Goal: Feedback & Contribution: Contribute content

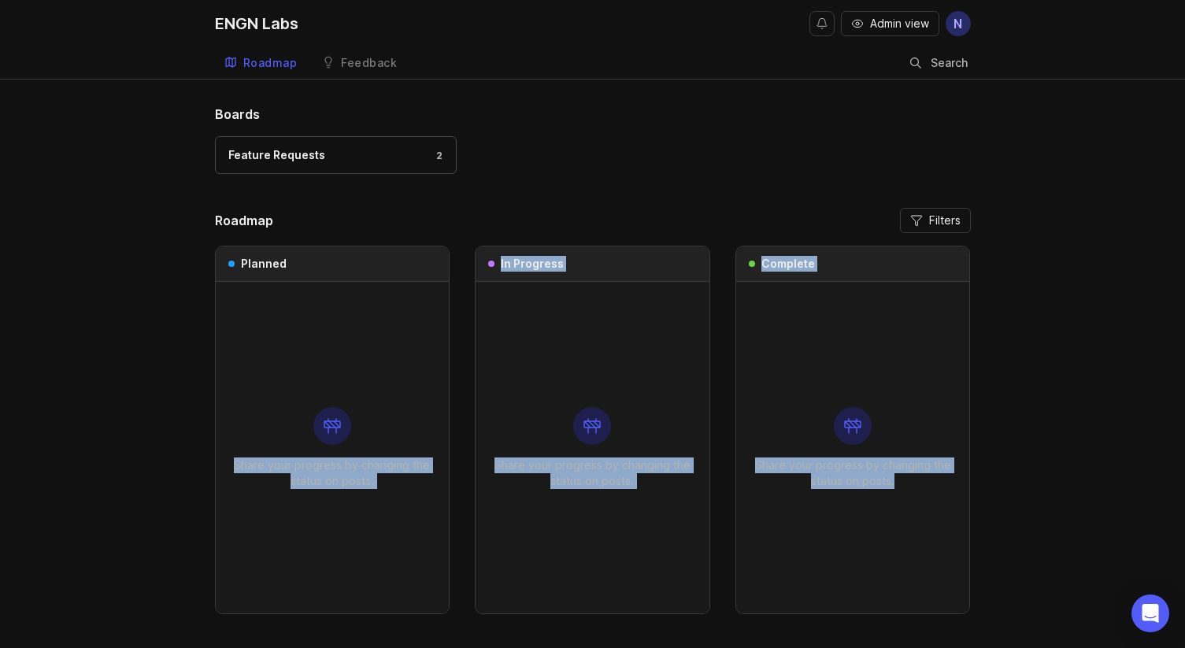
drag, startPoint x: 324, startPoint y: 283, endPoint x: 924, endPoint y: 484, distance: 632.8
click at [924, 484] on div "Planned Share your progress by changing the status on posts. In Progress Share …" at bounding box center [593, 430] width 756 height 368
click at [924, 484] on p "Share your progress by changing the status on posts." at bounding box center [853, 472] width 209 height 31
drag, startPoint x: 880, startPoint y: 520, endPoint x: 457, endPoint y: 212, distance: 523.5
click at [457, 212] on div "Roadmap Filters Planned Share your progress by changing the status on posts. In…" at bounding box center [593, 411] width 756 height 406
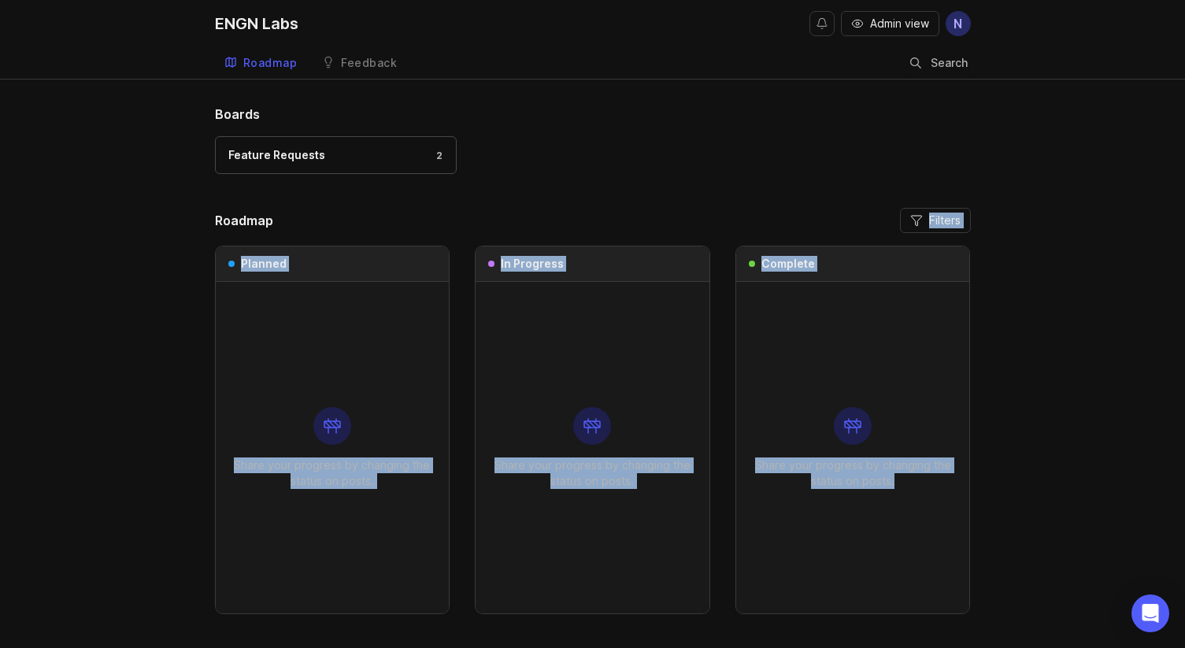
click at [457, 212] on header "Roadmap Filters" at bounding box center [593, 220] width 756 height 25
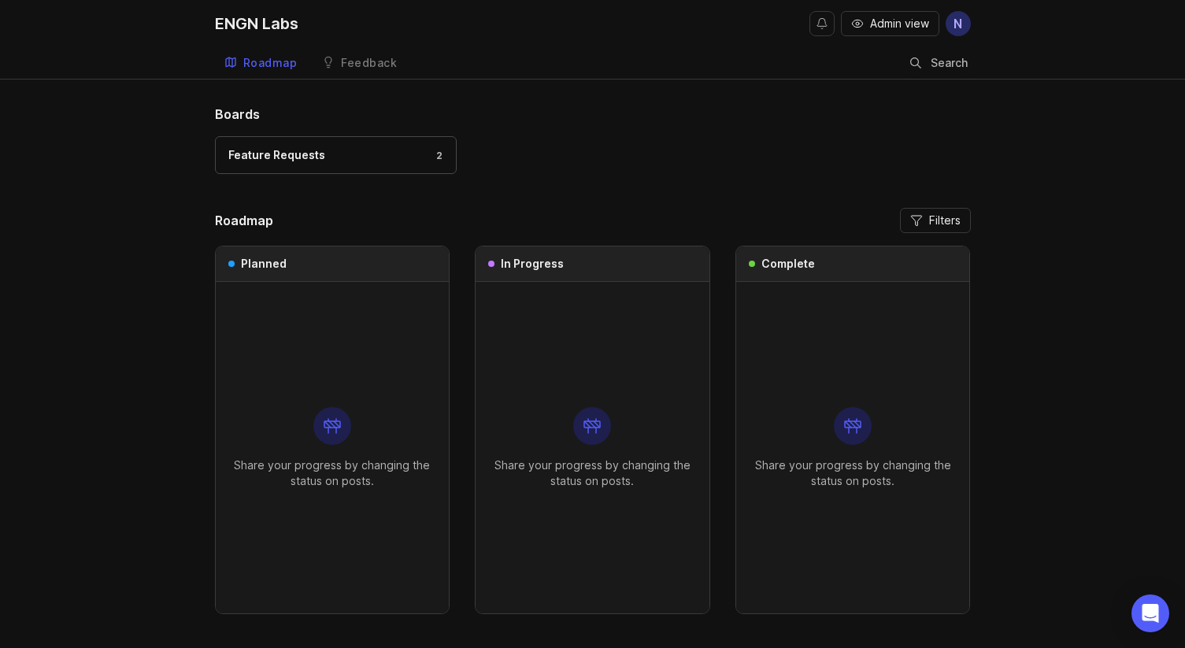
click at [380, 72] on link "Feedback" at bounding box center [360, 63] width 94 height 32
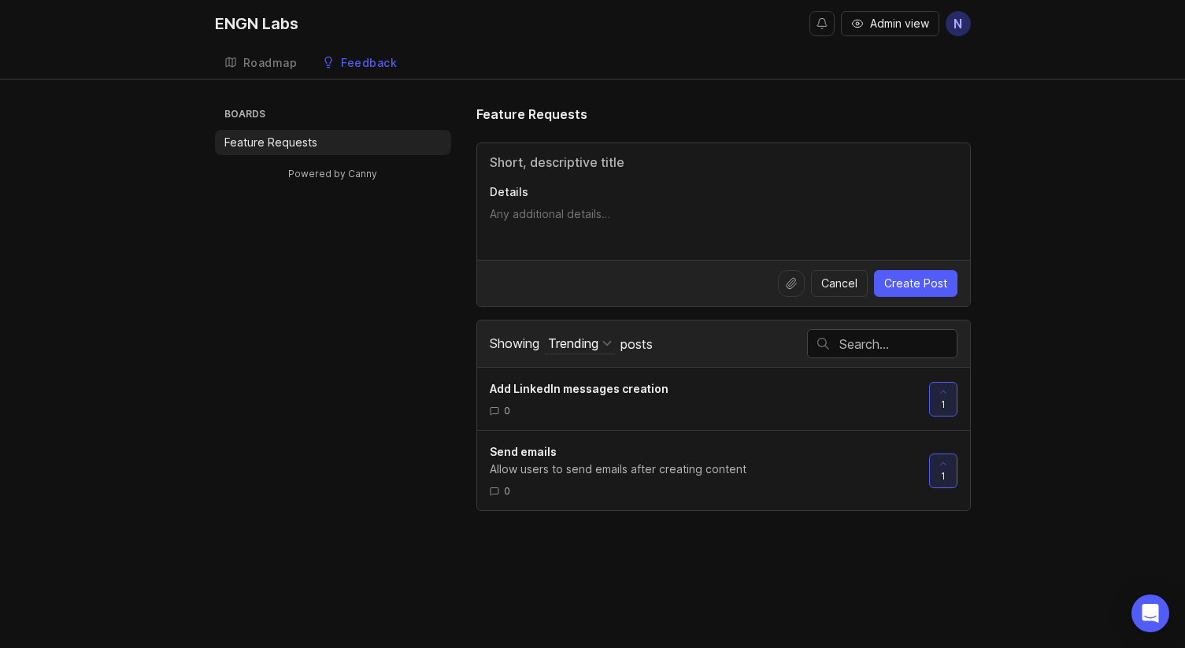
click at [279, 64] on div "Roadmap" at bounding box center [270, 62] width 54 height 11
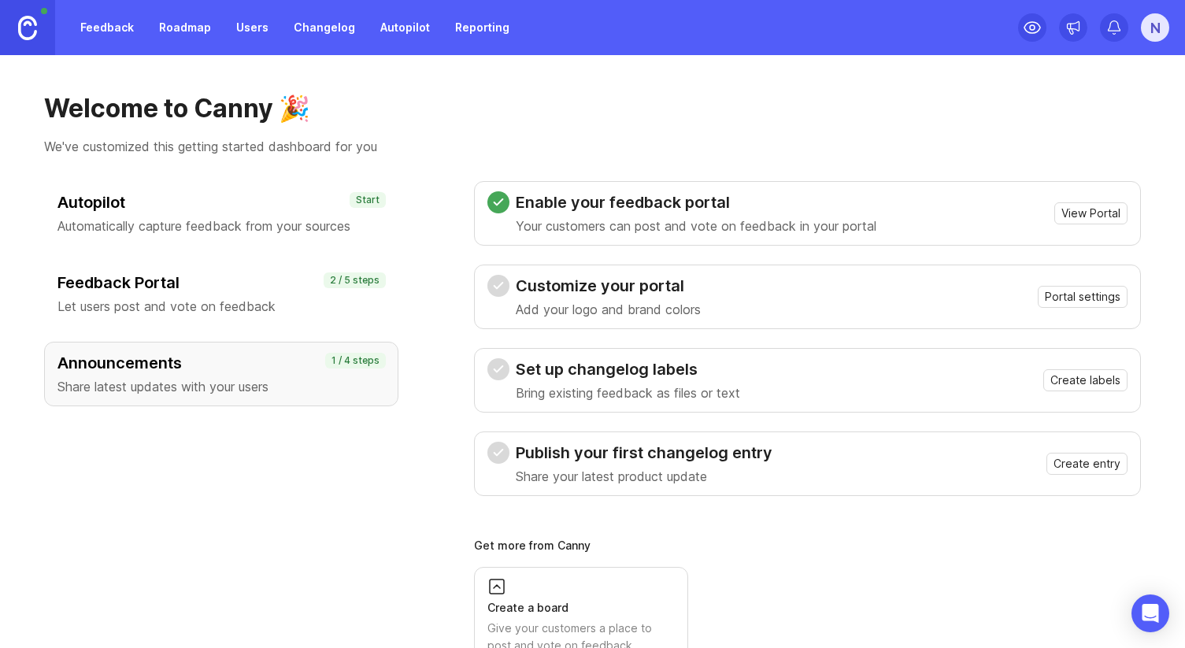
click at [154, 30] on link "Roadmap" at bounding box center [185, 27] width 71 height 28
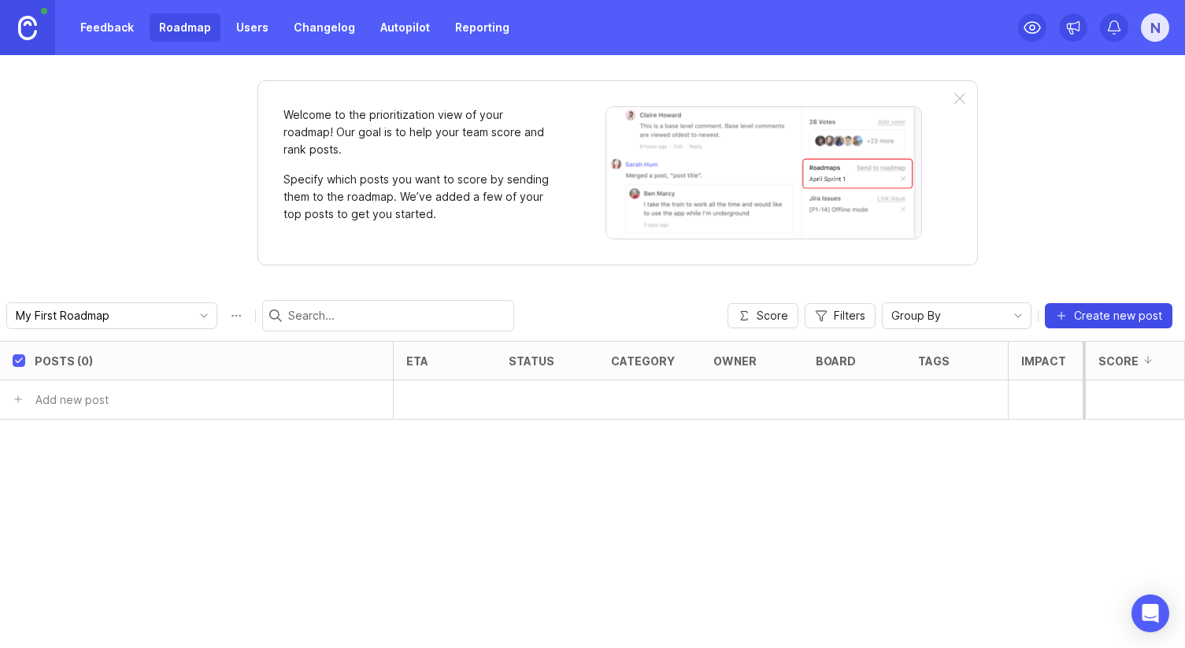
click at [1087, 317] on span "Create new post" at bounding box center [1118, 316] width 88 height 16
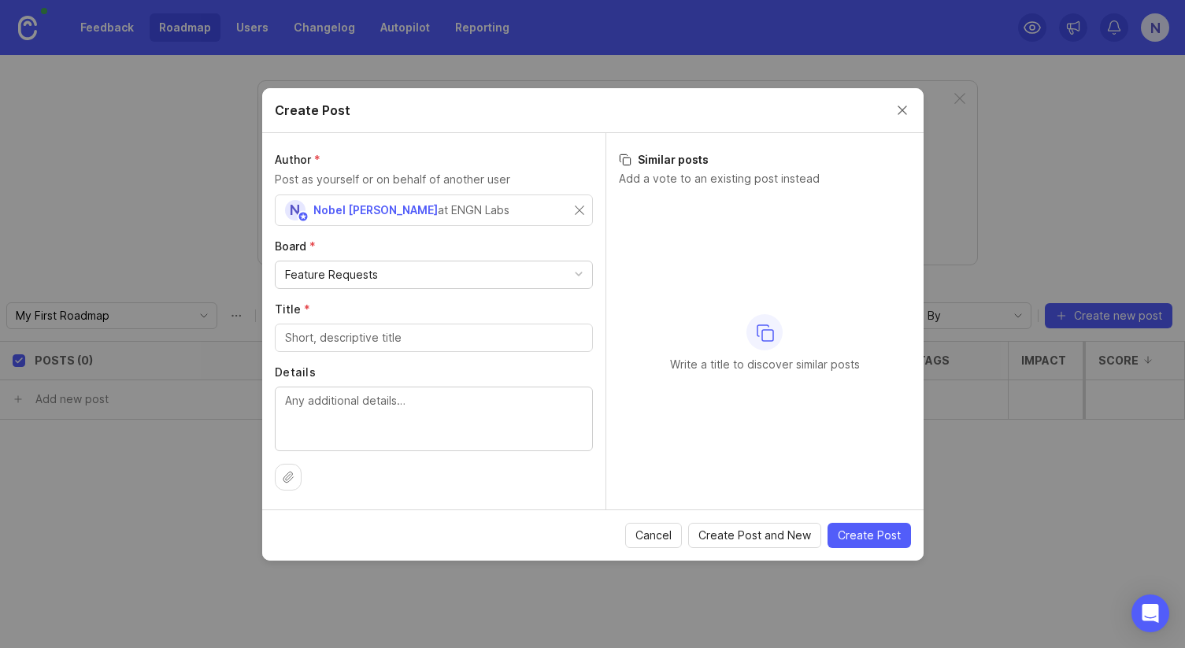
click at [377, 275] on div "Feature Requests" at bounding box center [434, 274] width 316 height 27
click at [386, 276] on div "Feature Requests" at bounding box center [434, 274] width 316 height 27
click at [373, 333] on input "Title *" at bounding box center [434, 337] width 298 height 17
type input "LinkedIn Message Creation"
click at [699, 385] on div "Add LinkedIn messages creation 1 0" at bounding box center [764, 352] width 317 height 313
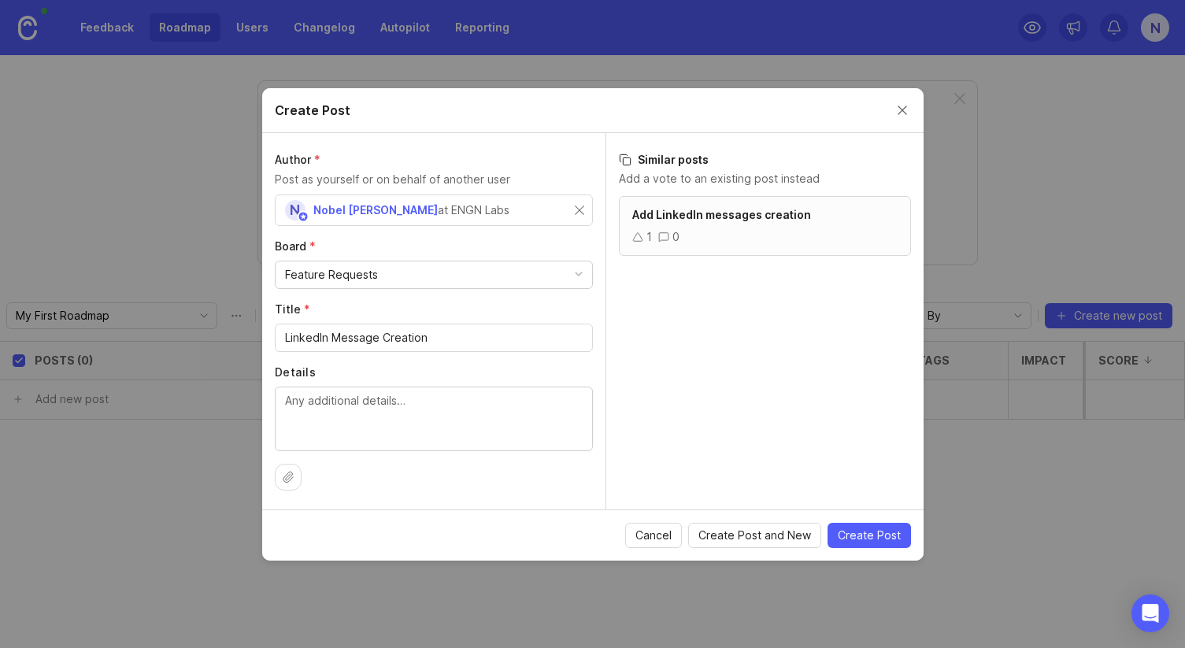
click at [497, 409] on textarea "Details" at bounding box center [434, 418] width 298 height 52
type textarea "Create 3 deep personalized LinkedIn message sequence"
click at [754, 392] on div "Add LinkedIn messages creation 1 0" at bounding box center [764, 352] width 317 height 313
click at [884, 538] on span "Create Post" at bounding box center [869, 535] width 63 height 16
click at [663, 220] on span "Add LinkedIn messages creation" at bounding box center [721, 214] width 179 height 13
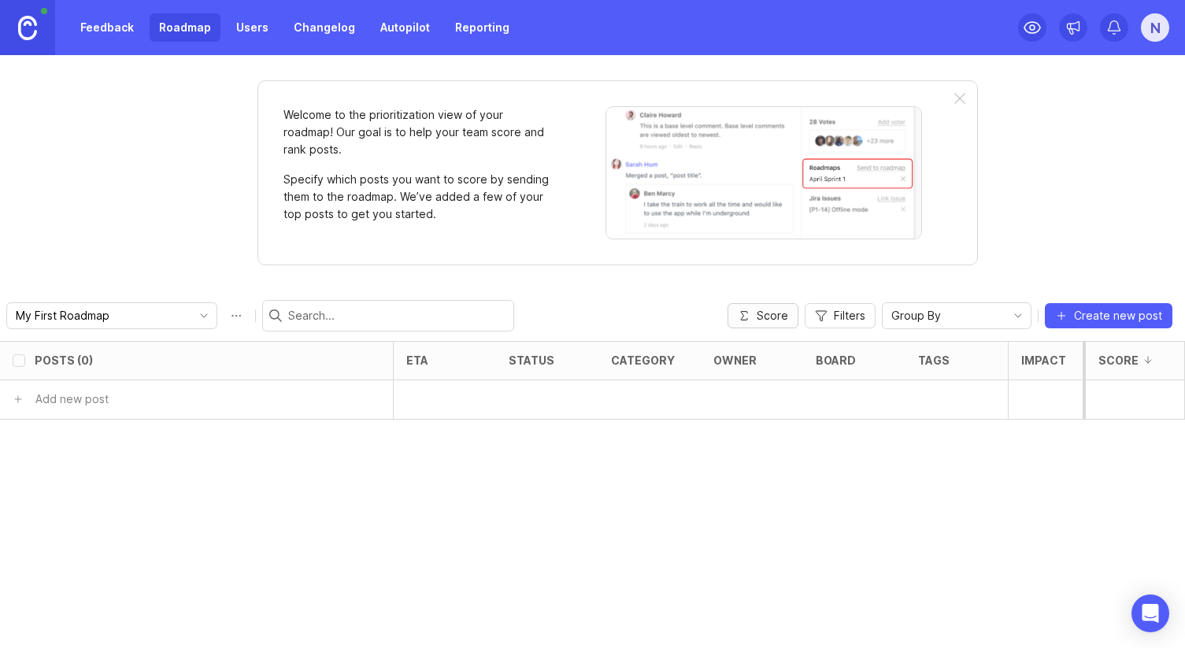
checkbox input "false"
click at [514, 490] on div "Posts (1) eta status category owner board tags Impact Votes Effort Score 1 Link…" at bounding box center [592, 494] width 1185 height 307
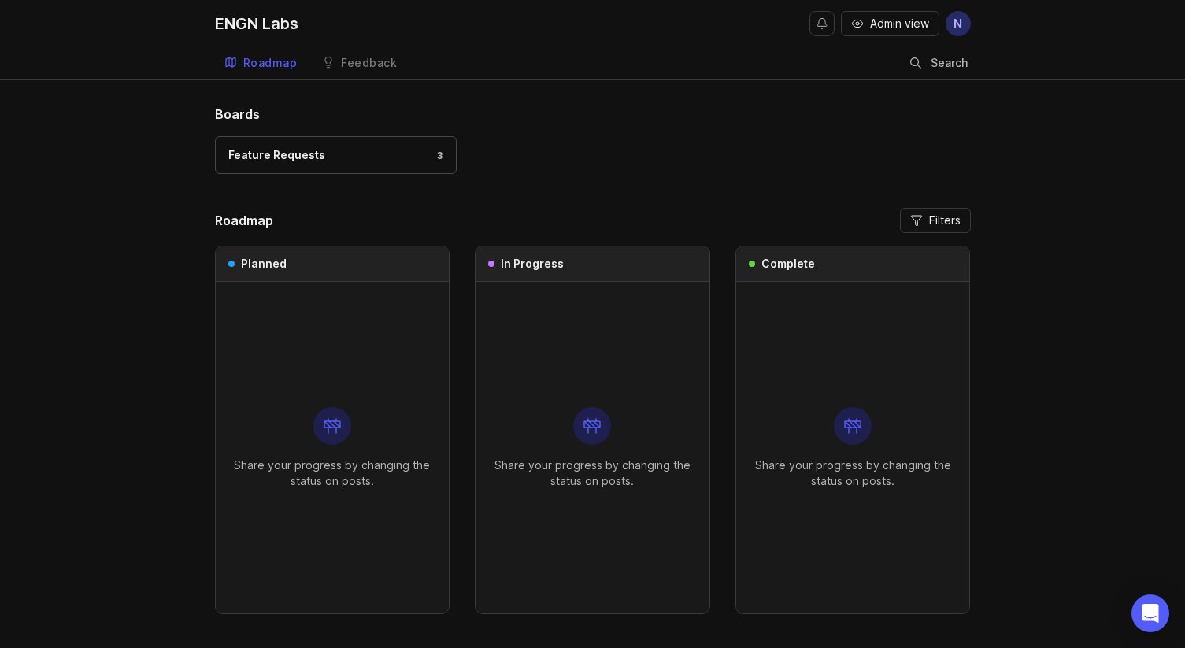
click at [379, 153] on div "Feature Requests 3" at bounding box center [335, 154] width 215 height 17
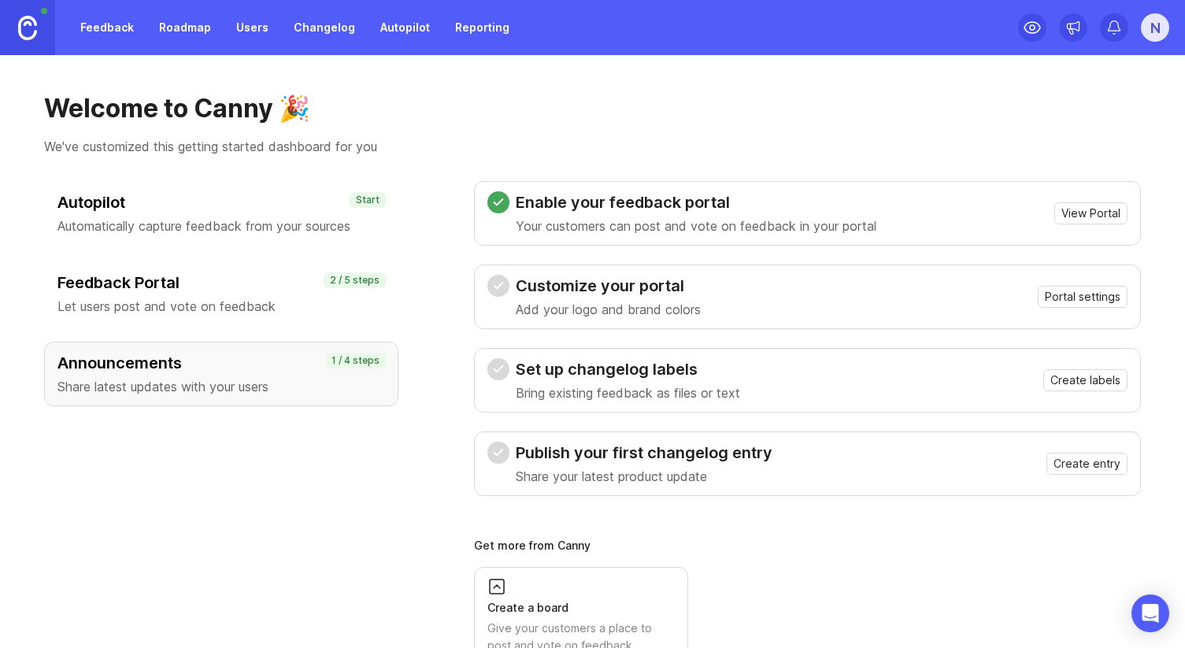
click at [197, 24] on link "Roadmap" at bounding box center [185, 27] width 71 height 28
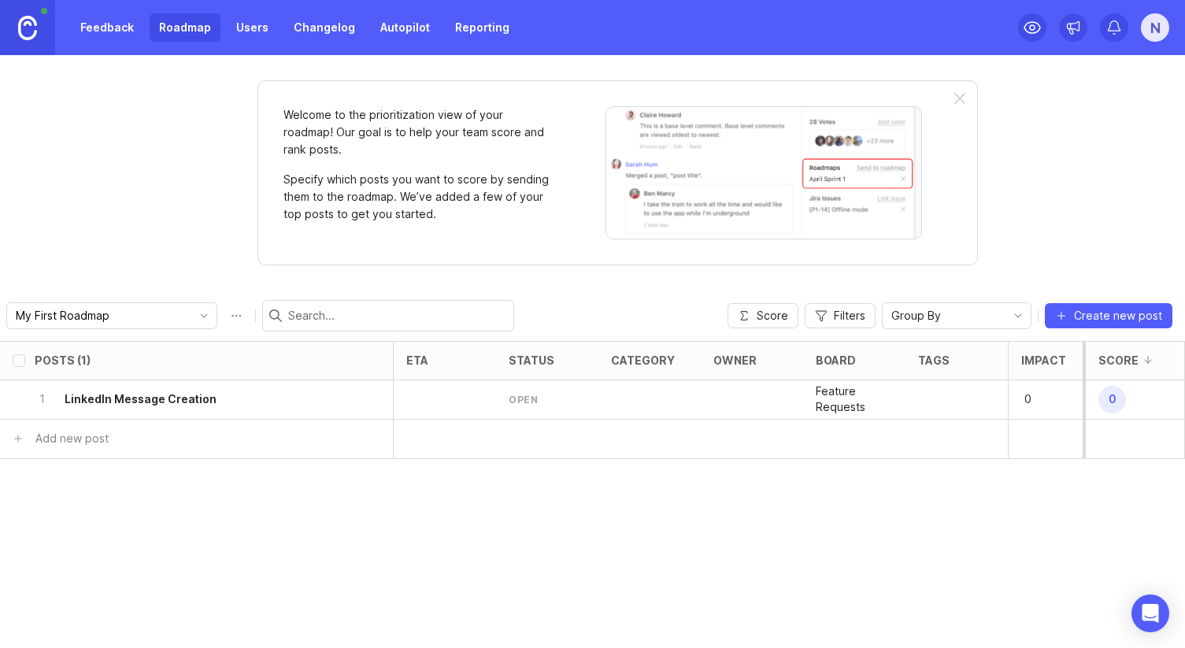
click at [516, 388] on div "open" at bounding box center [547, 399] width 102 height 39
click at [1107, 401] on span "0" at bounding box center [1112, 400] width 28 height 28
click at [115, 396] on h6 "LinkedIn Message Creation" at bounding box center [141, 399] width 152 height 16
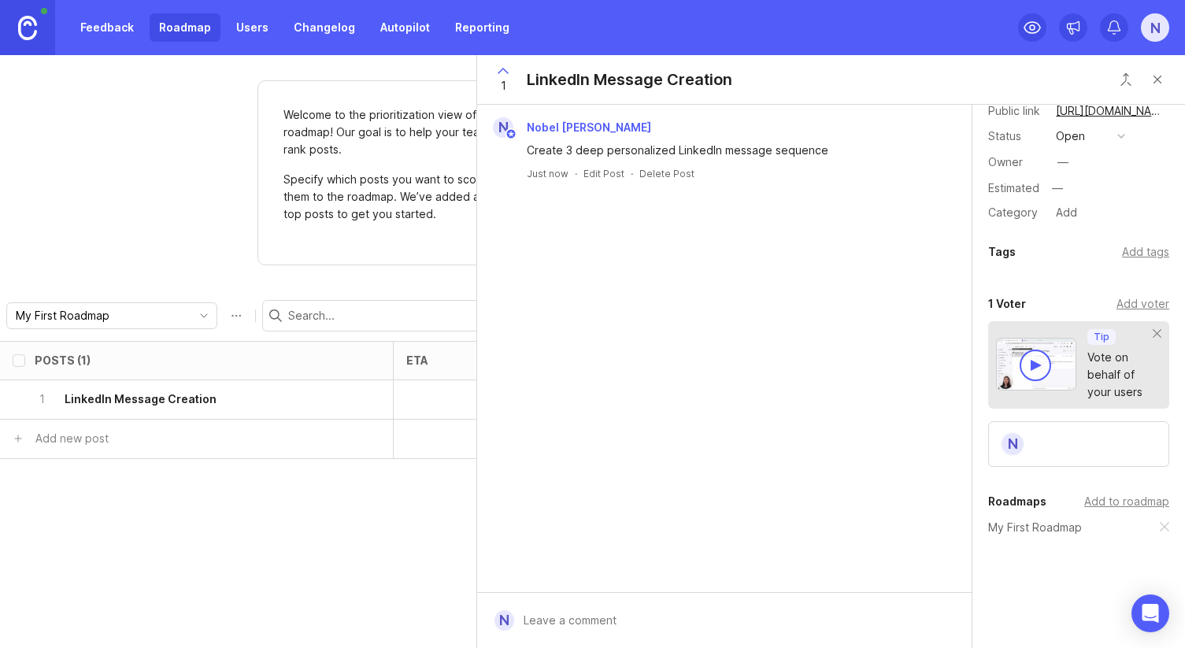
scroll to position [81, 0]
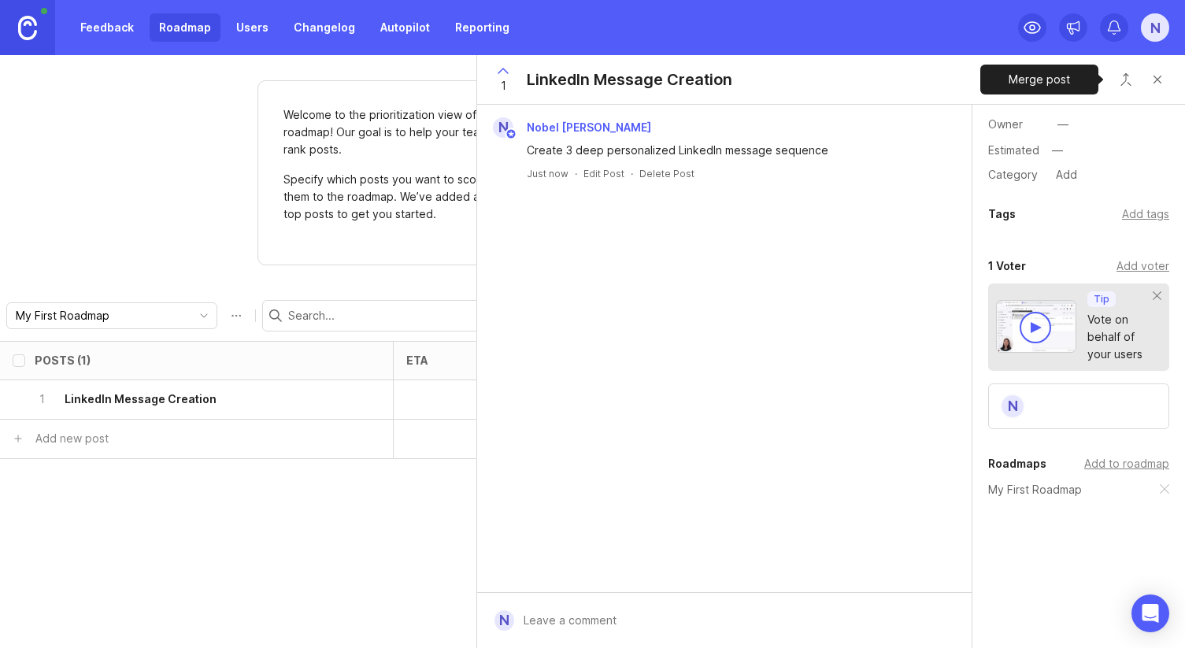
click at [1130, 80] on button "Close button" at bounding box center [1125, 79] width 31 height 31
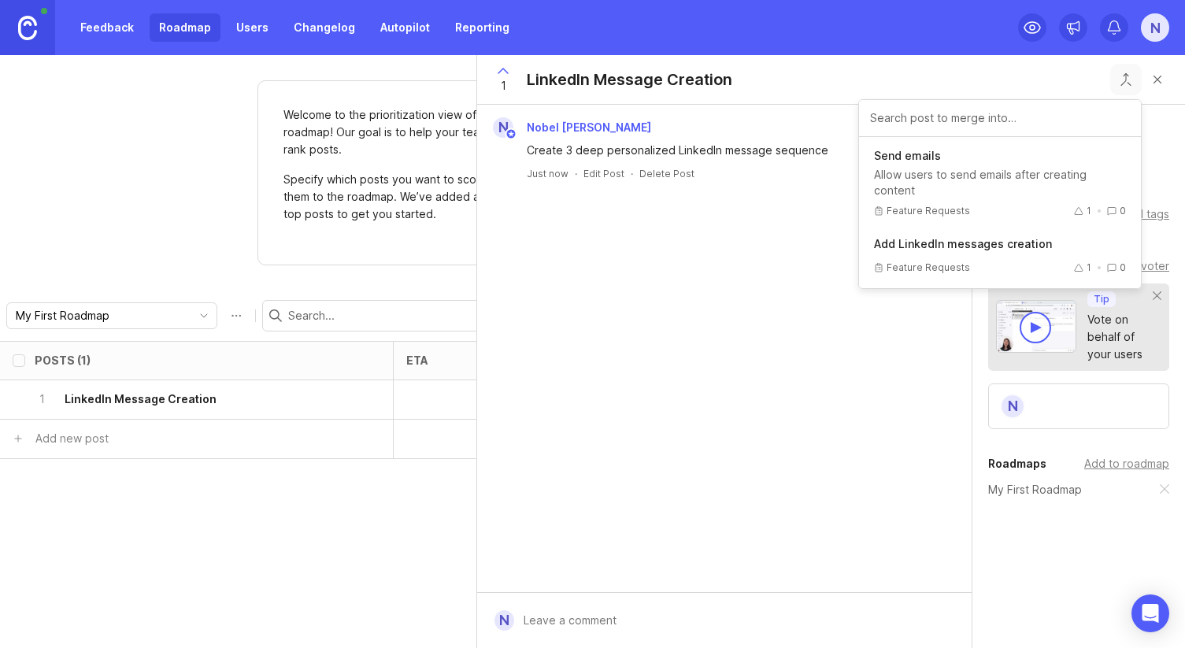
click at [1155, 165] on div "Category Add" at bounding box center [1078, 175] width 181 height 20
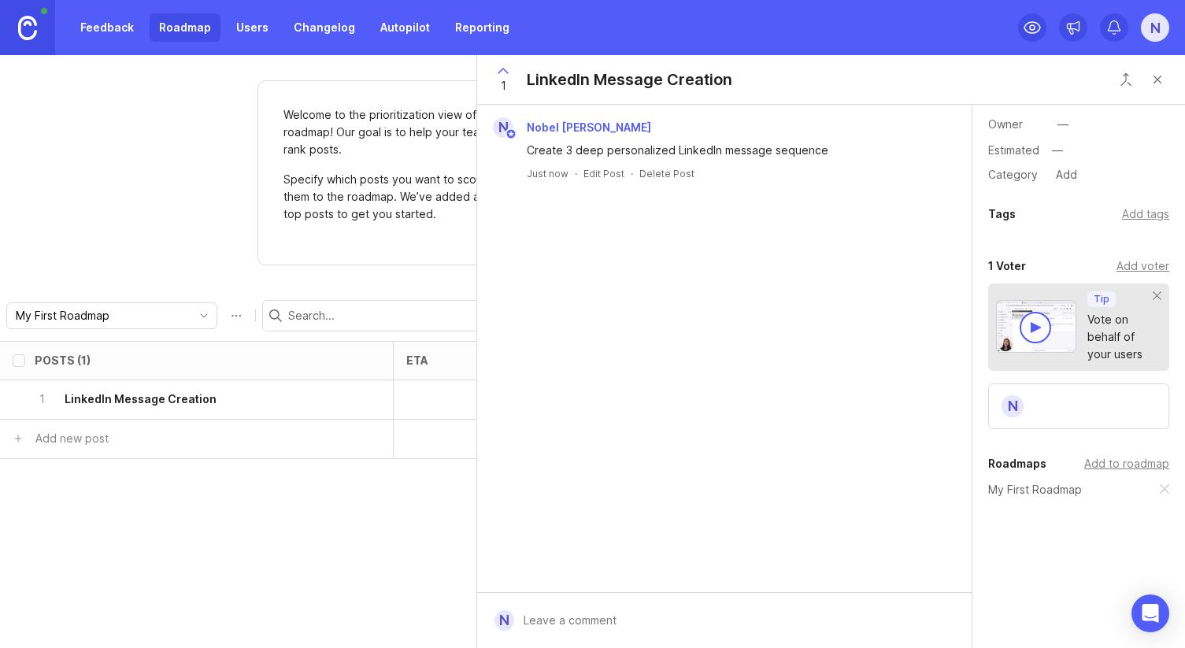
click at [1161, 73] on button "Close button" at bounding box center [1156, 79] width 31 height 31
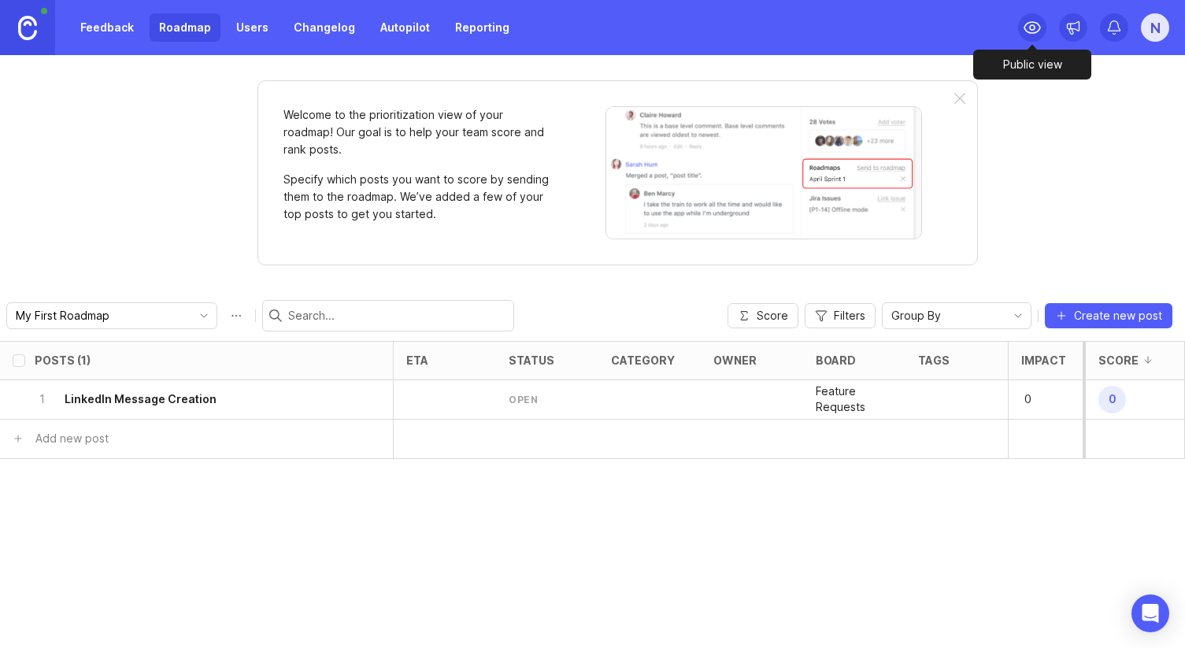
click at [1039, 32] on icon at bounding box center [1032, 27] width 19 height 19
click at [191, 320] on icon "toggle icon" at bounding box center [203, 315] width 25 height 13
click at [191, 316] on icon "toggle icon" at bounding box center [203, 315] width 25 height 13
click at [182, 401] on h6 "LinkedIn Message Creation" at bounding box center [141, 399] width 152 height 16
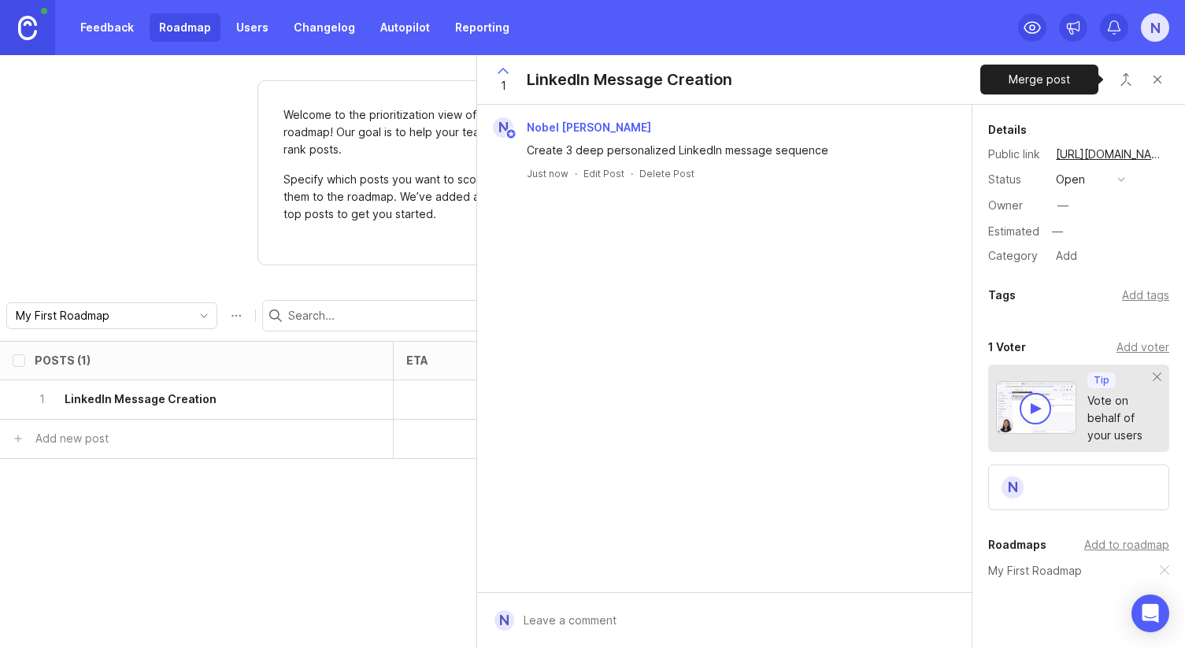
click at [1126, 76] on button "Close button" at bounding box center [1125, 79] width 31 height 31
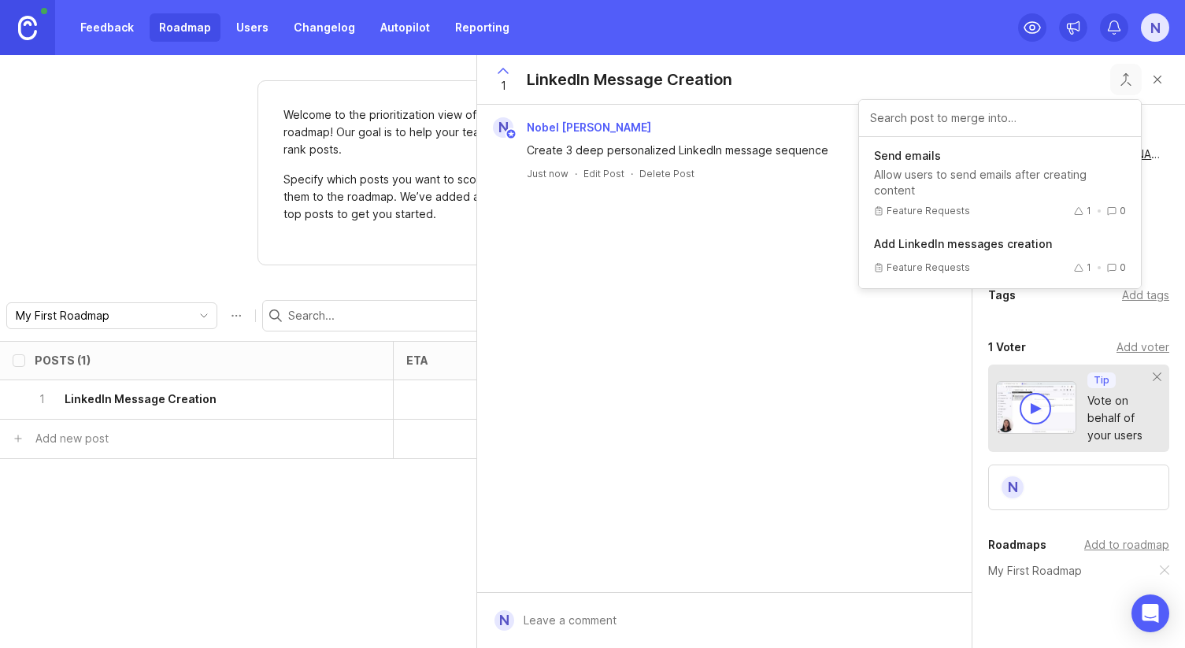
click at [749, 327] on div "N Nobel Chang Create 3 deep personalized LinkedIn message sequence Just now · E…" at bounding box center [724, 348] width 494 height 487
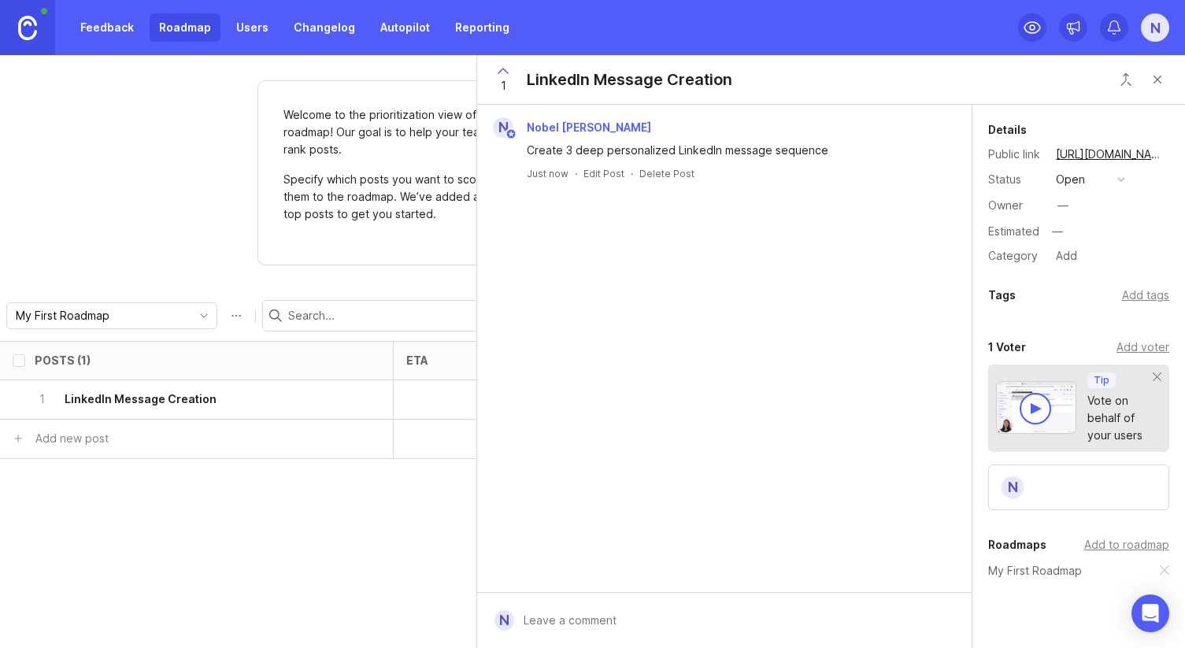
click at [1160, 83] on button "Close button" at bounding box center [1156, 79] width 31 height 31
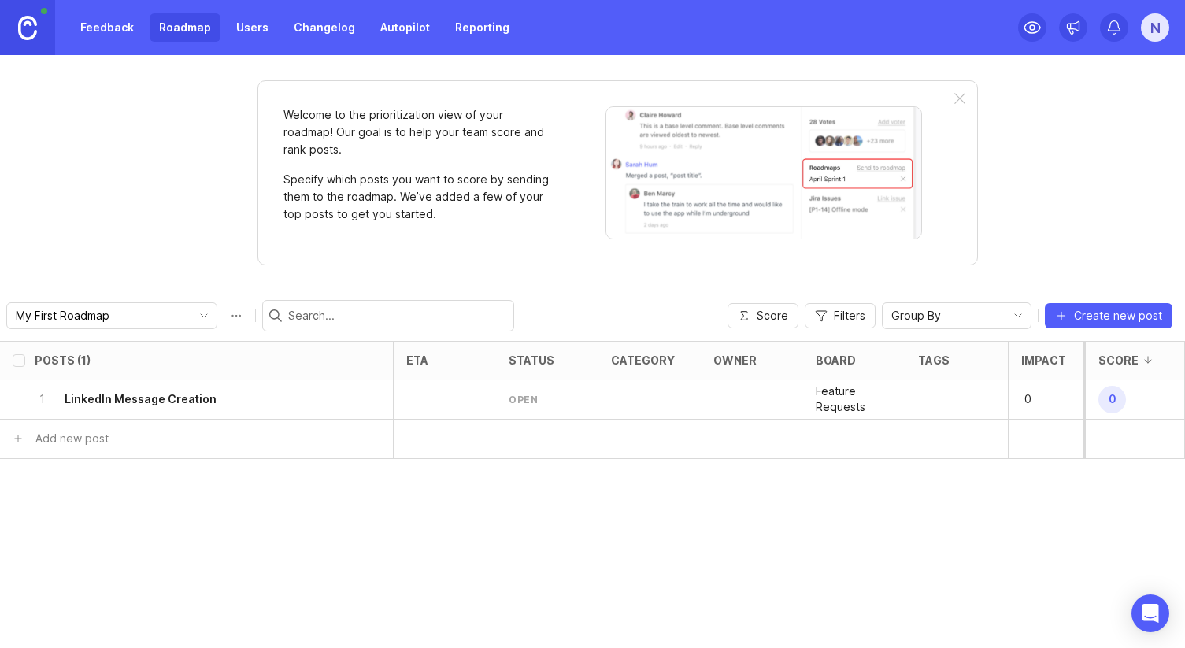
click at [1128, 397] on p "0" at bounding box center [1119, 400] width 49 height 34
click at [1115, 397] on span "0" at bounding box center [1112, 400] width 28 height 28
click at [828, 393] on p "Feature Requests" at bounding box center [854, 398] width 77 height 31
click at [848, 392] on p "Feature Requests" at bounding box center [854, 398] width 77 height 31
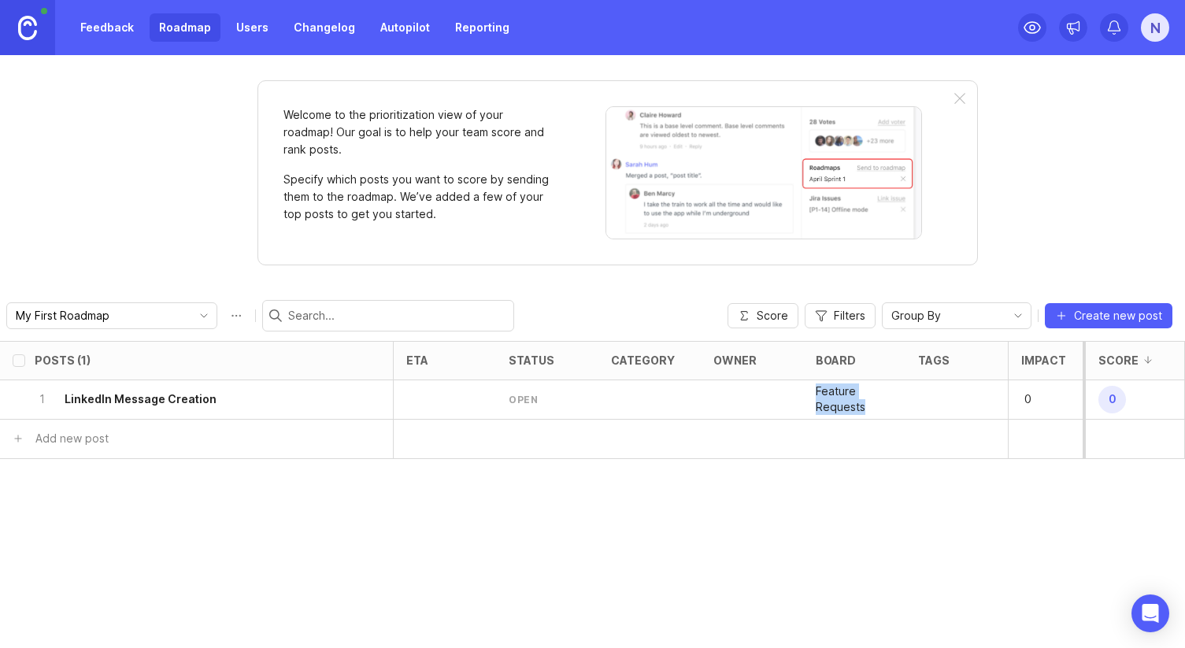
click at [848, 392] on p "Feature Requests" at bounding box center [854, 398] width 77 height 31
click at [860, 392] on p "Feature Requests" at bounding box center [854, 398] width 77 height 31
click at [252, 28] on link "Users" at bounding box center [252, 27] width 51 height 28
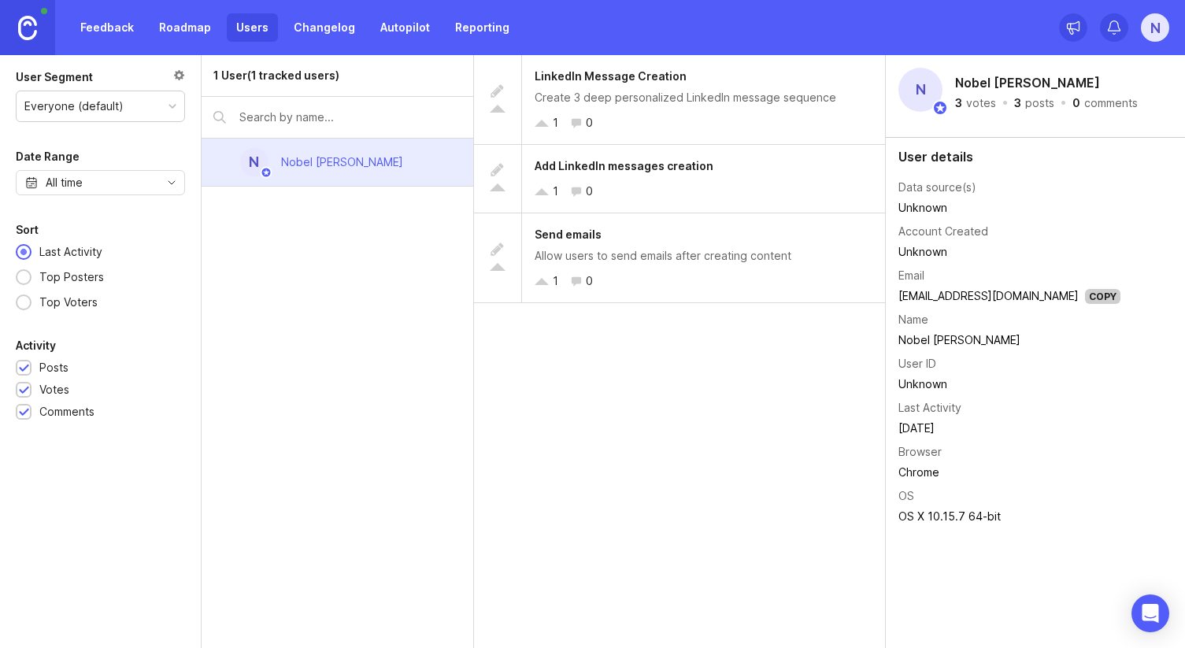
click at [105, 27] on link "Feedback" at bounding box center [107, 27] width 72 height 28
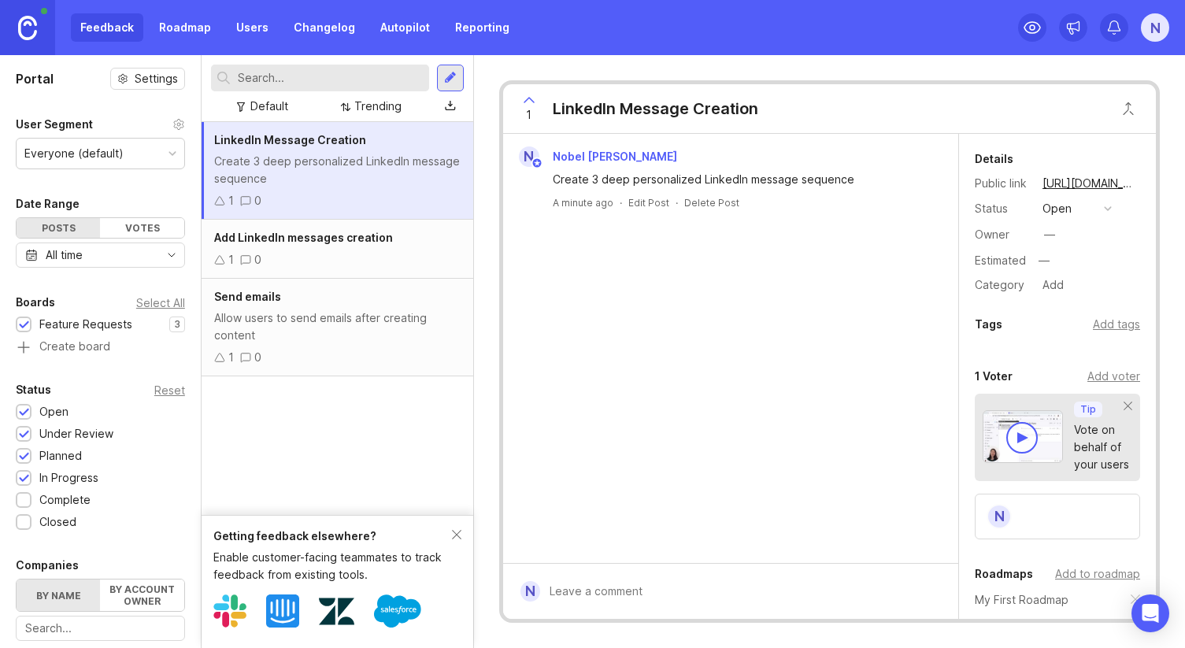
click at [296, 260] on div "1 0" at bounding box center [337, 259] width 246 height 17
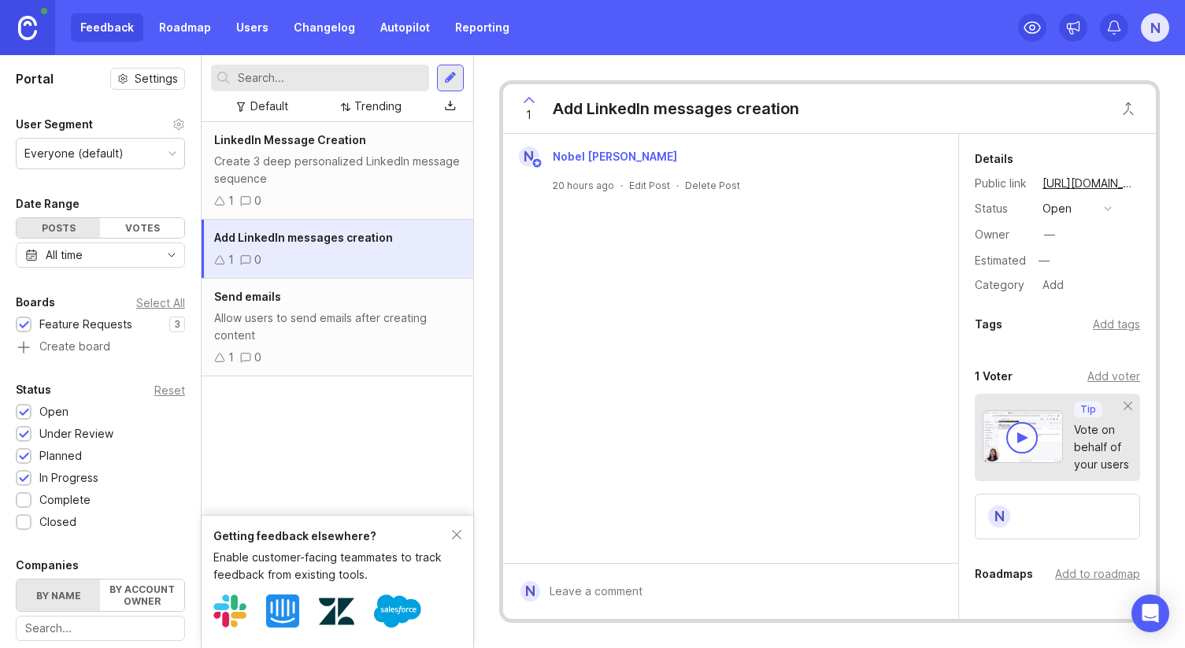
click at [340, 323] on div "Allow users to send emails after creating content" at bounding box center [337, 326] width 246 height 35
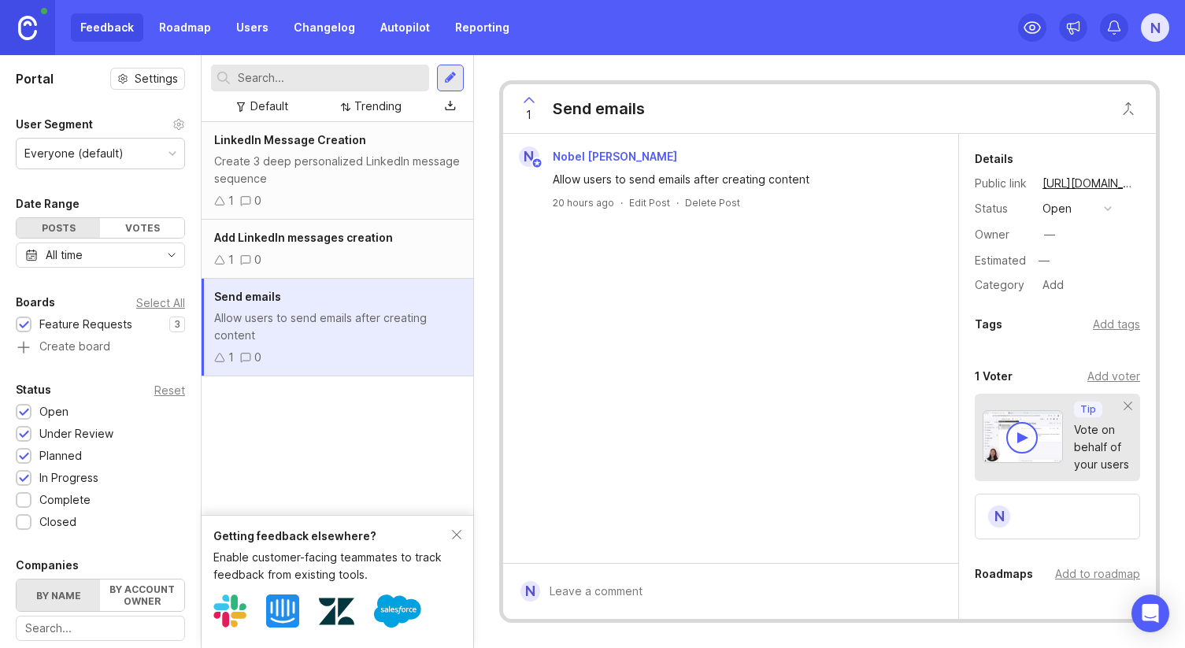
click at [346, 179] on div "Create 3 deep personalized LinkedIn message sequence" at bounding box center [337, 170] width 246 height 35
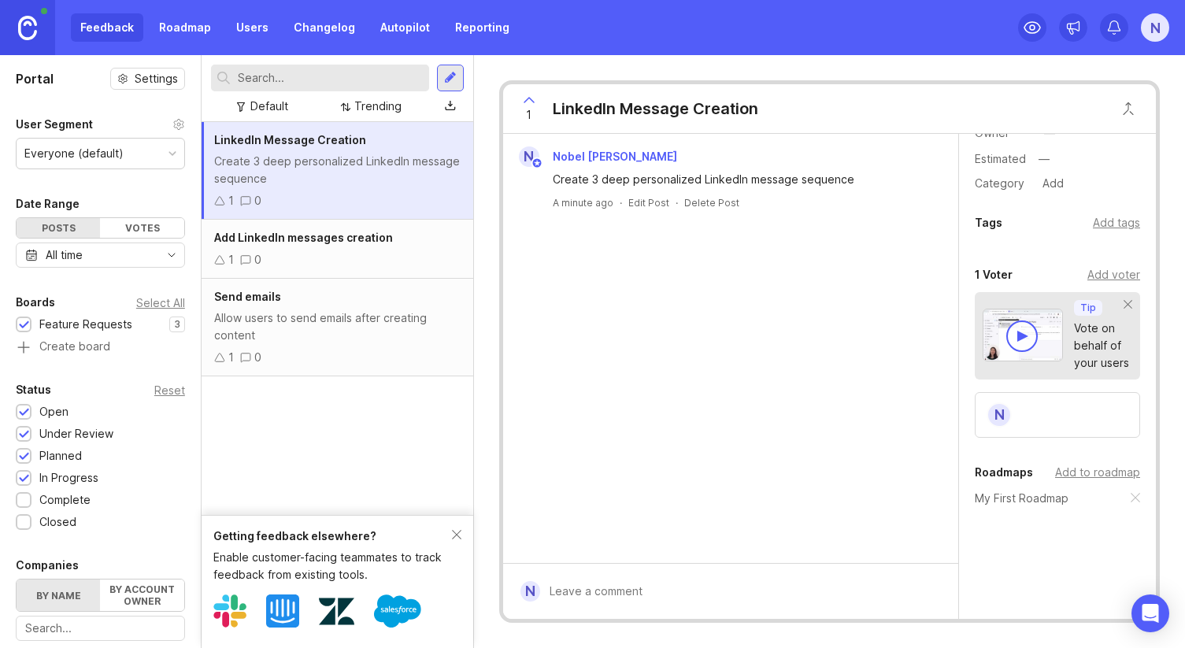
scroll to position [139, 0]
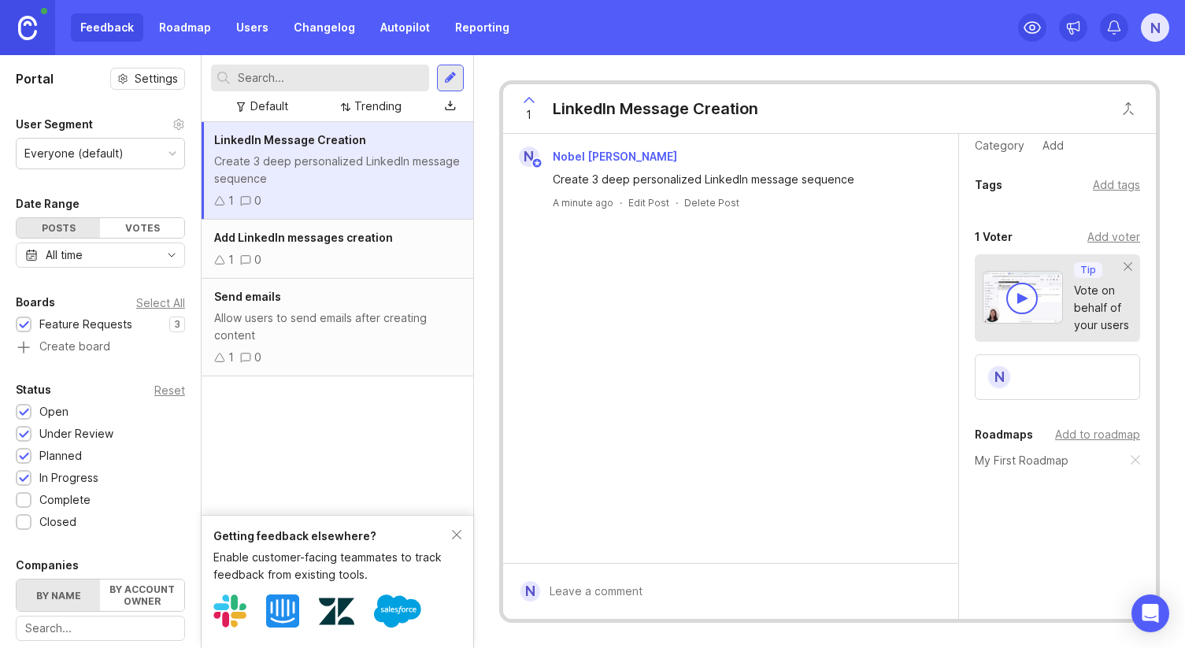
click at [1091, 436] on div "Add to roadmap" at bounding box center [1097, 434] width 85 height 17
click at [190, 27] on link "Roadmap" at bounding box center [185, 27] width 71 height 28
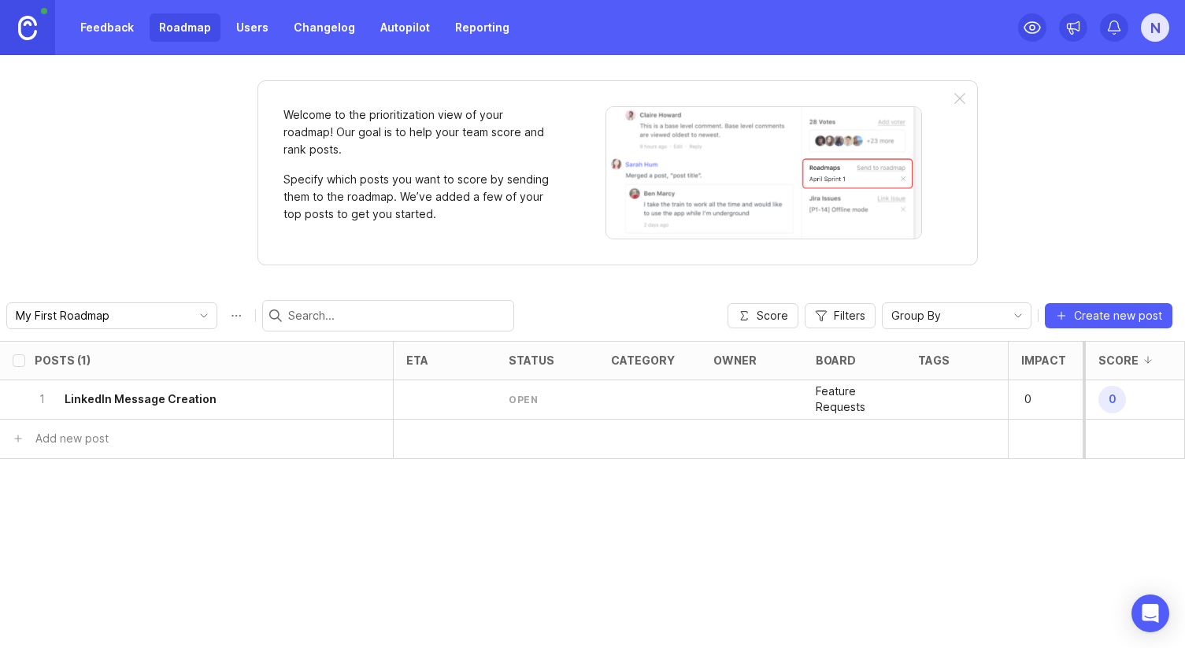
click at [131, 394] on h6 "LinkedIn Message Creation" at bounding box center [141, 399] width 152 height 16
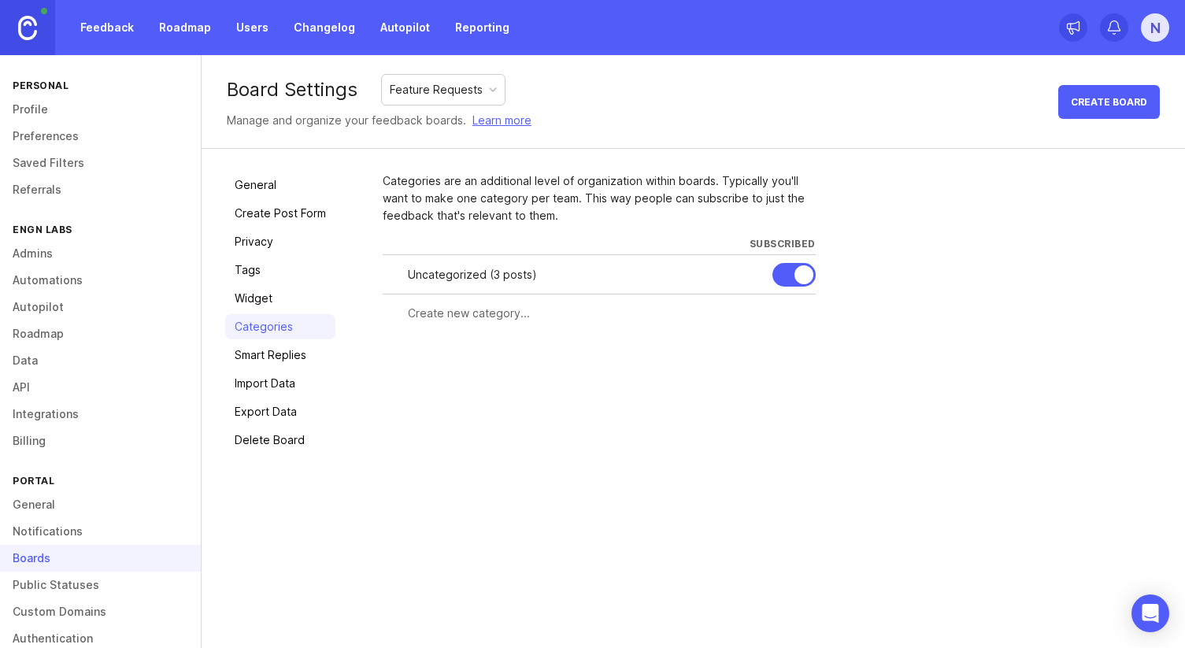
click at [500, 281] on div "Uncategorized ( 3 posts )" at bounding box center [584, 274] width 352 height 17
click at [475, 323] on div at bounding box center [599, 313] width 433 height 30
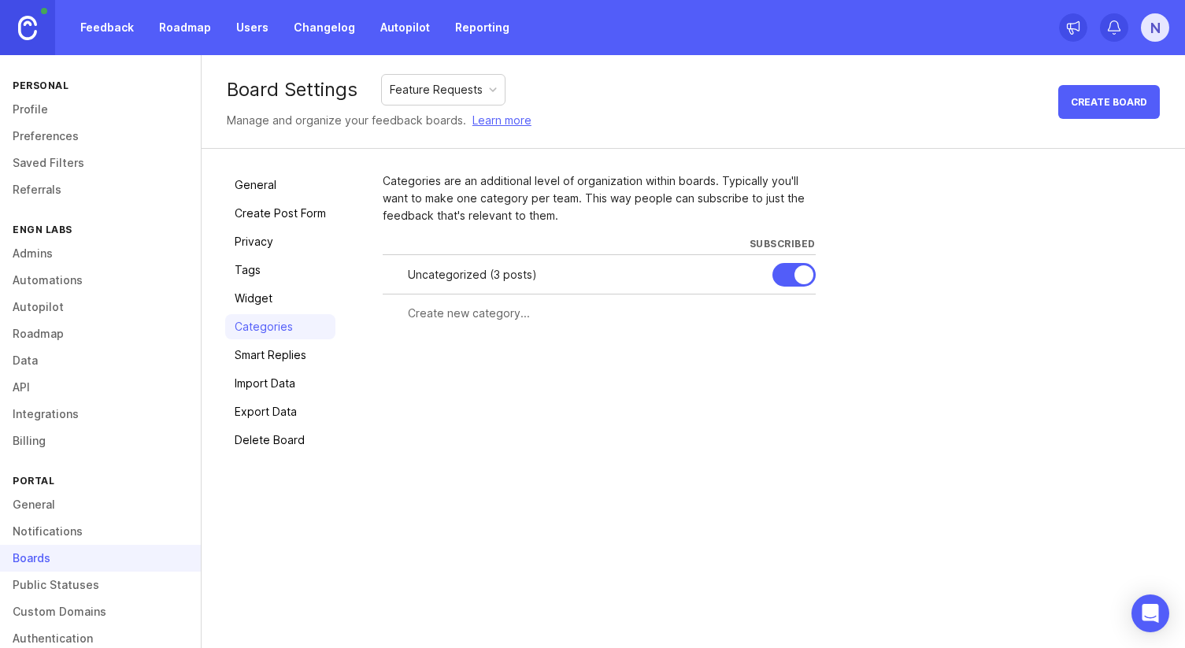
click at [491, 321] on input "text" at bounding box center [607, 313] width 398 height 17
click at [499, 262] on div "Uncategorized ( 3 posts )" at bounding box center [599, 274] width 433 height 39
click at [498, 276] on div "Uncategorized ( 3 posts )" at bounding box center [584, 274] width 352 height 17
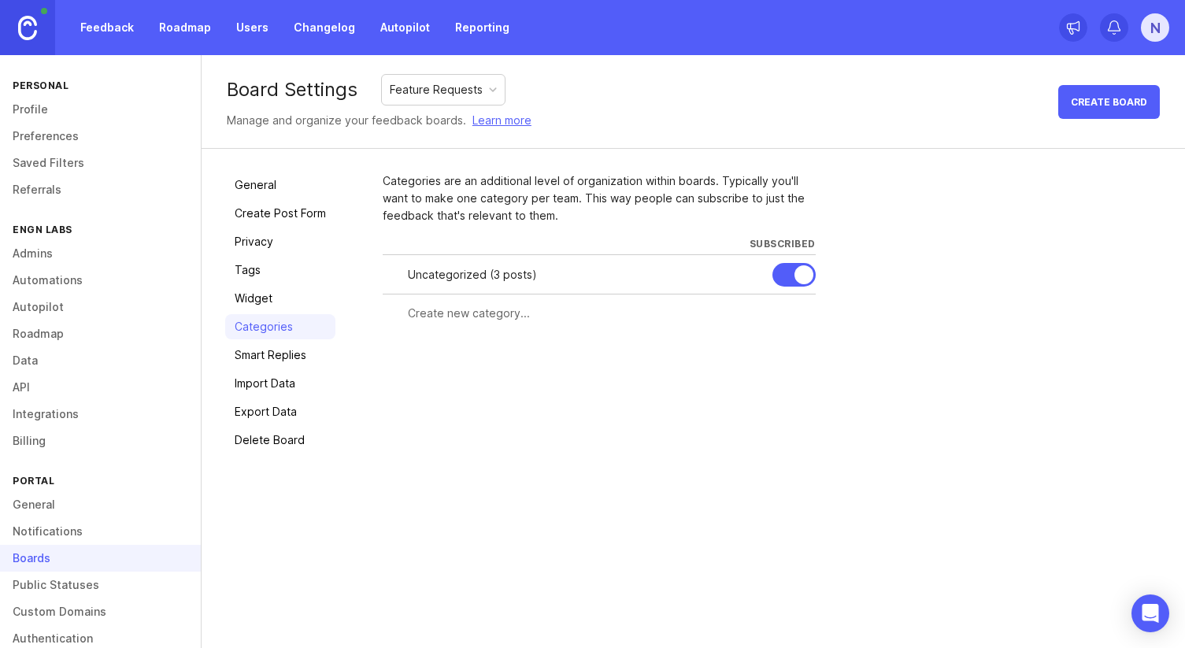
click at [515, 276] on div "Uncategorized ( 3 posts )" at bounding box center [584, 274] width 352 height 17
click at [453, 84] on div "Feature Requests" at bounding box center [436, 89] width 93 height 17
click at [431, 216] on div "Categories are an additional level of organization within boards. Typically you…" at bounding box center [599, 198] width 433 height 52
click at [46, 308] on link "Autopilot" at bounding box center [100, 307] width 201 height 27
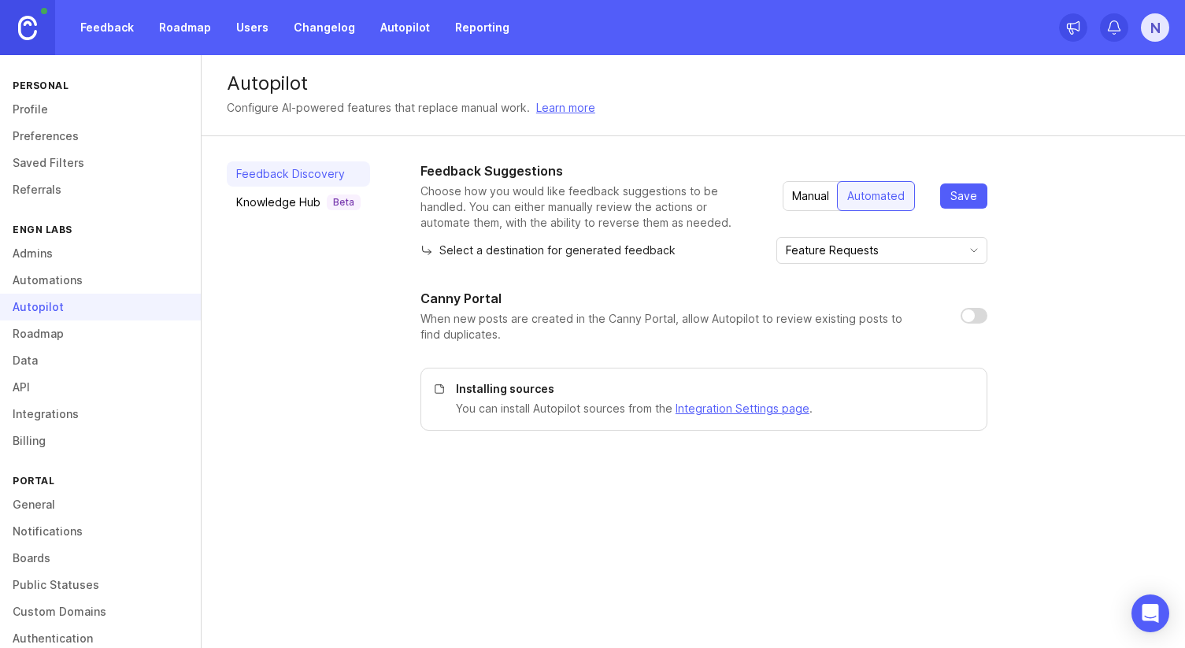
click at [45, 330] on link "Roadmap" at bounding box center [100, 333] width 201 height 27
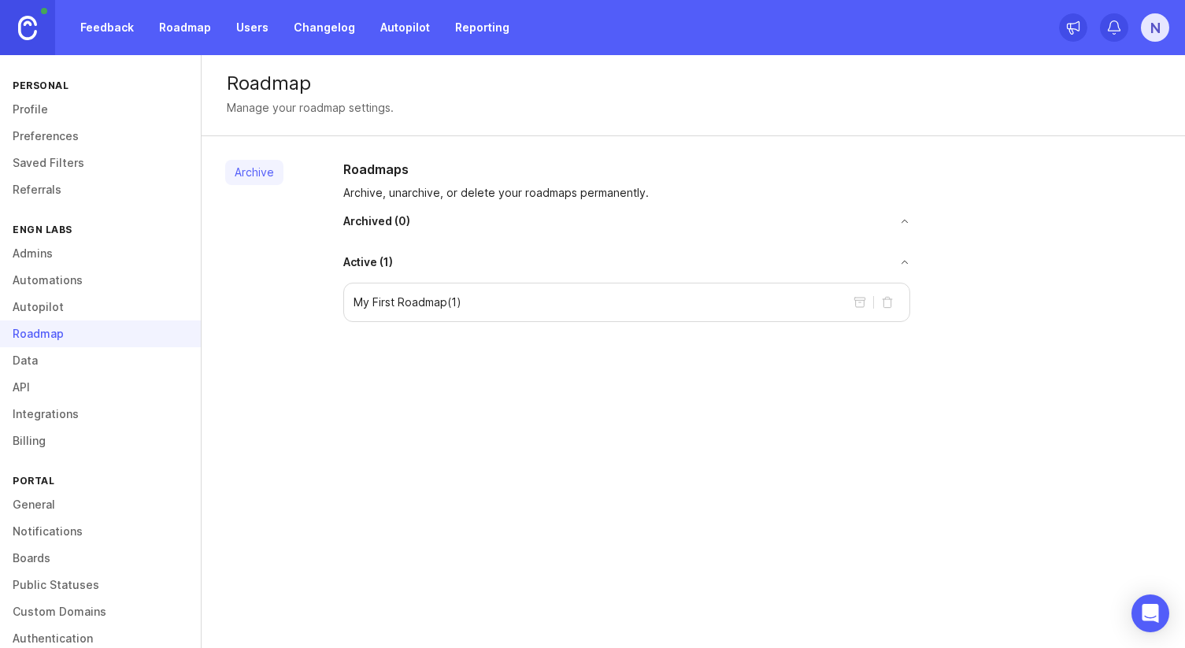
click at [267, 409] on div "Roadmap Manage your roadmap settings. Archive Roadmaps Archive, unarchive, or d…" at bounding box center [693, 351] width 983 height 593
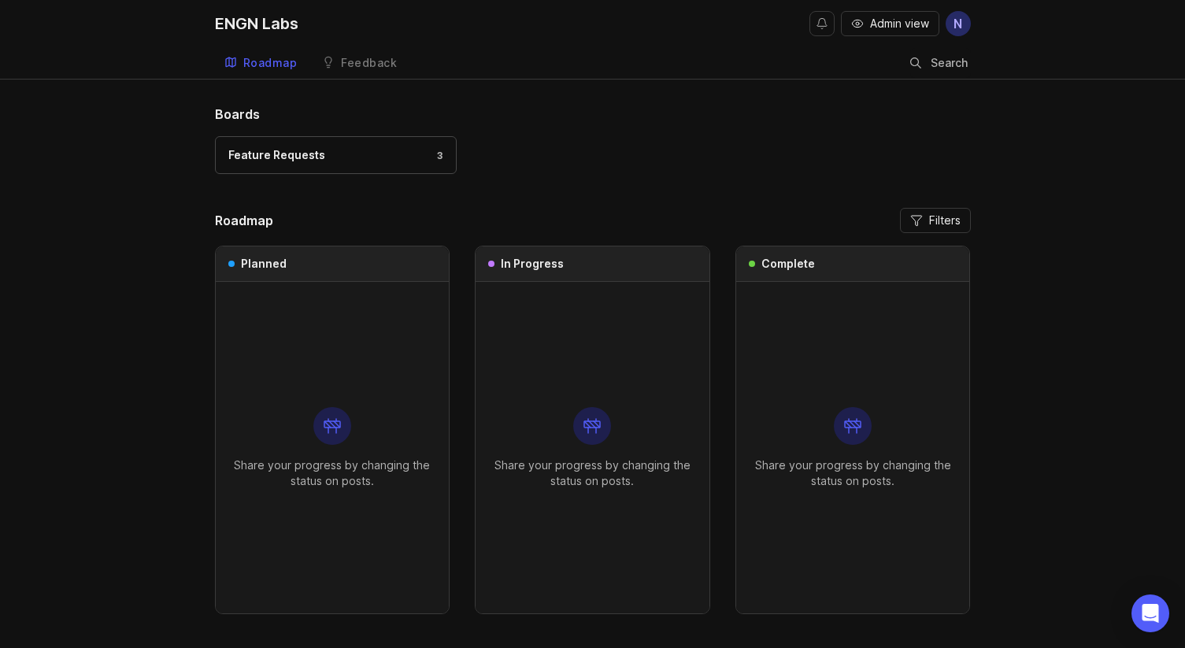
click at [337, 46] on div "ENGN Labs Admin view N" at bounding box center [593, 23] width 756 height 47
click at [347, 61] on div "Feedback" at bounding box center [369, 62] width 56 height 11
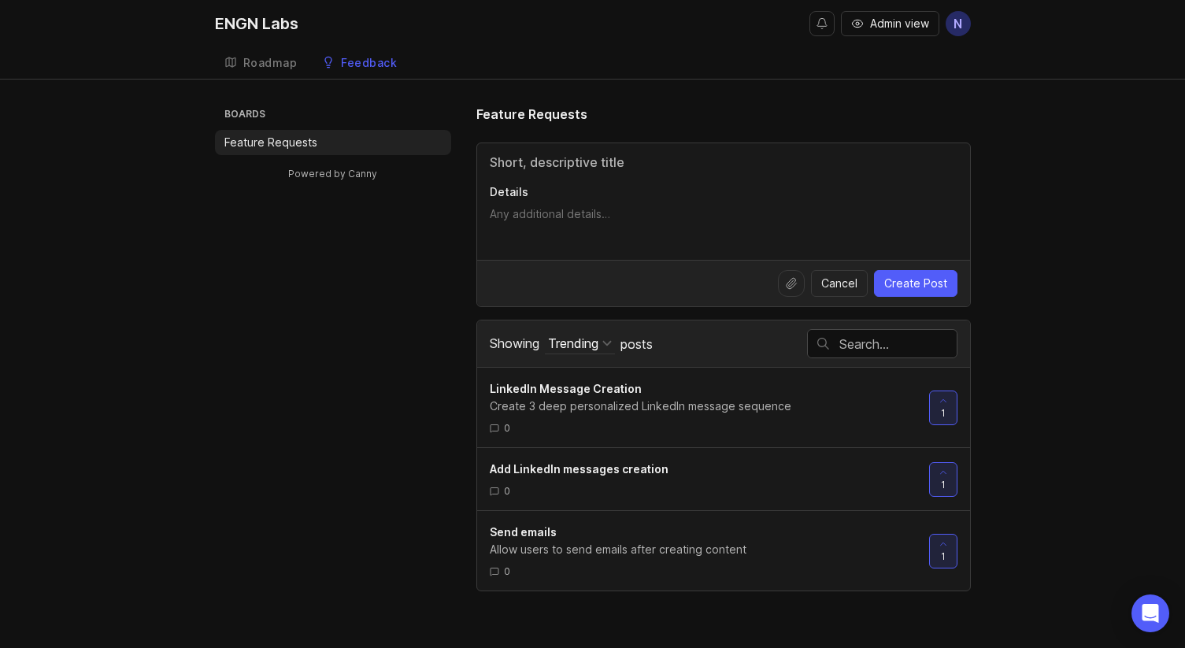
click at [278, 79] on div "ENGN Labs Admin view N Create Roadmap Feedback Feature Requests Boards Feature …" at bounding box center [592, 324] width 1185 height 648
click at [277, 76] on link "Roadmap" at bounding box center [261, 63] width 92 height 32
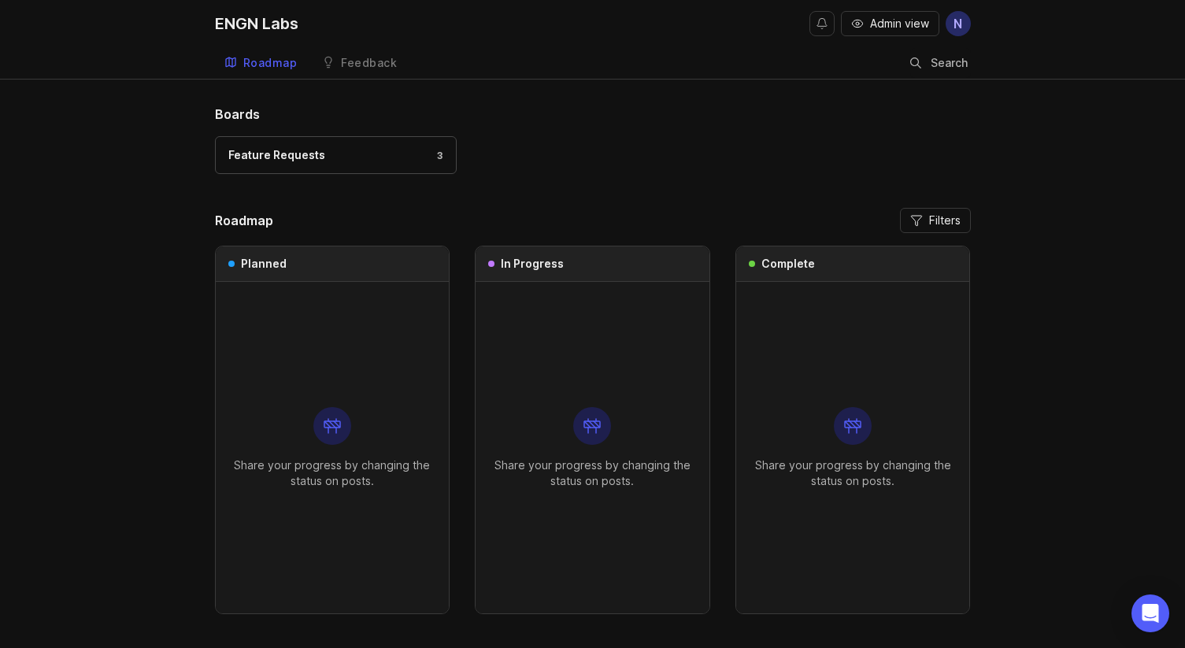
click at [624, 185] on div "Feature Requests 3" at bounding box center [593, 162] width 756 height 53
click at [700, 139] on div "Feature Requests 3" at bounding box center [593, 162] width 756 height 53
click at [401, 146] on div "Feature Requests 3" at bounding box center [335, 154] width 215 height 17
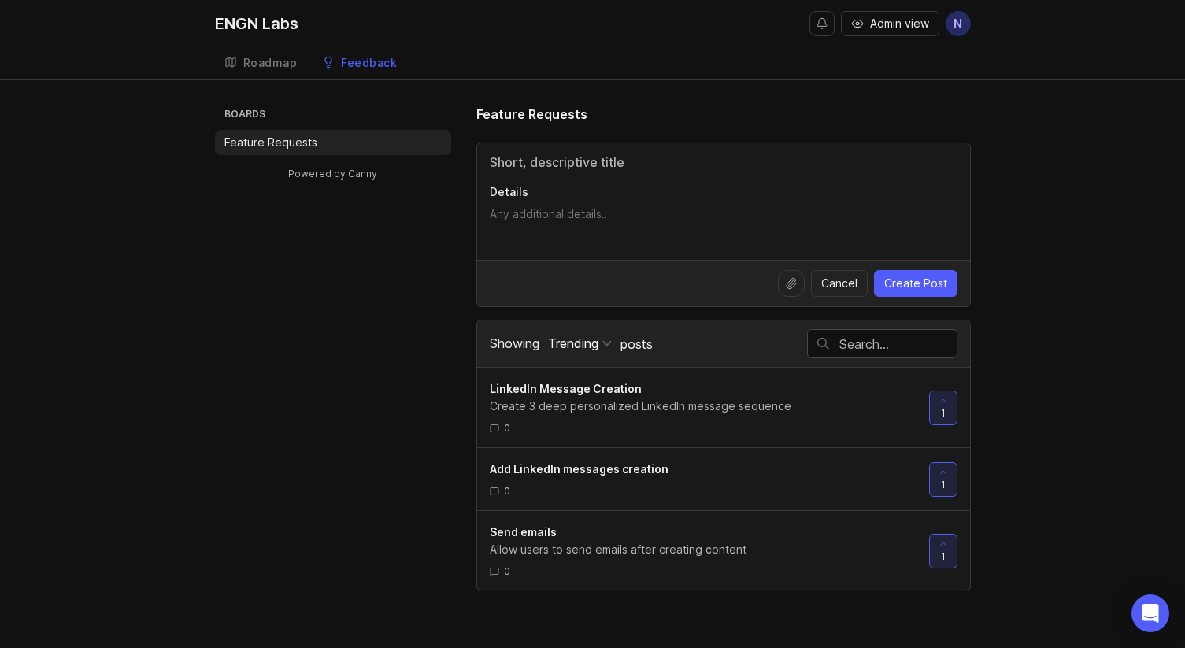
click at [264, 72] on link "Roadmap" at bounding box center [261, 63] width 92 height 32
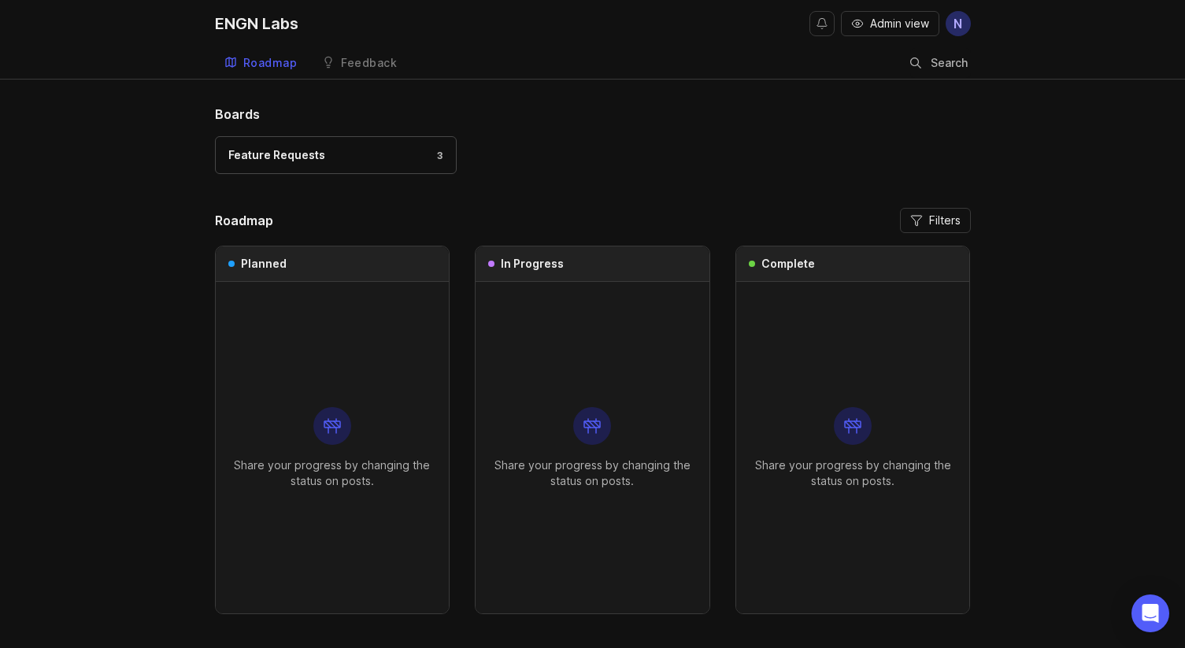
click at [405, 197] on div "Boards Feature Requests 3 Roadmap Filters Planned Share your progress by changi…" at bounding box center [593, 372] width 756 height 534
click at [267, 409] on div "Share your progress by changing the status on posts." at bounding box center [332, 447] width 209 height 331
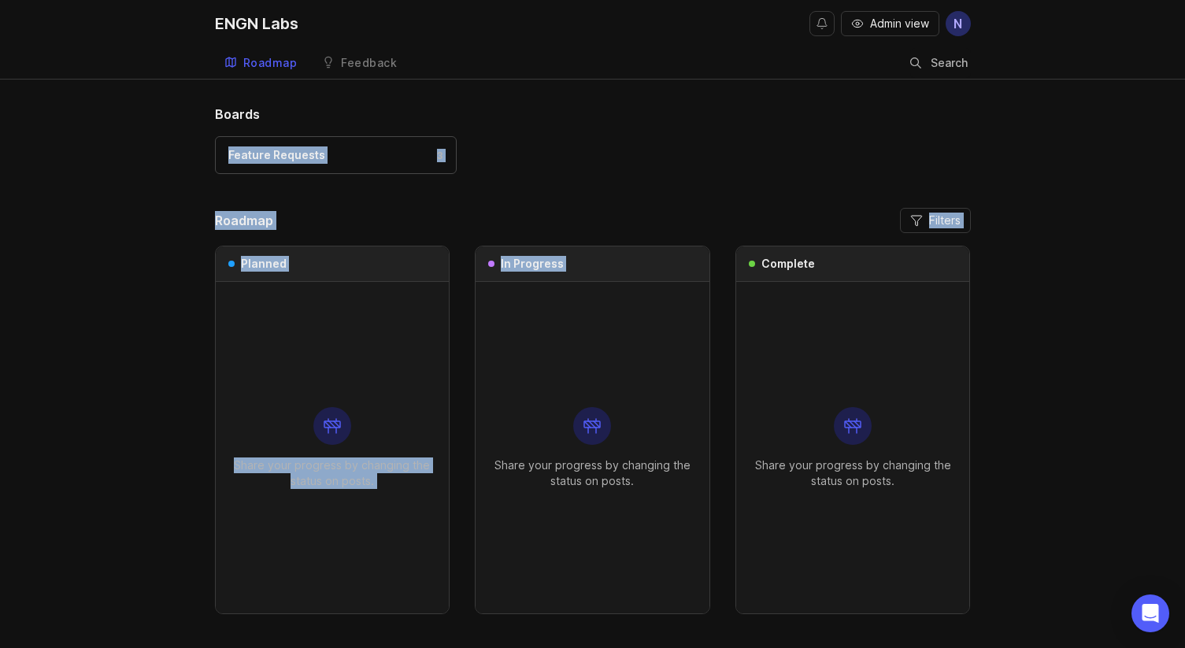
drag, startPoint x: 549, startPoint y: 105, endPoint x: 666, endPoint y: 383, distance: 300.9
click at [666, 383] on div "Boards Feature Requests 3 Roadmap Filters Planned Share your progress by changi…" at bounding box center [593, 372] width 756 height 534
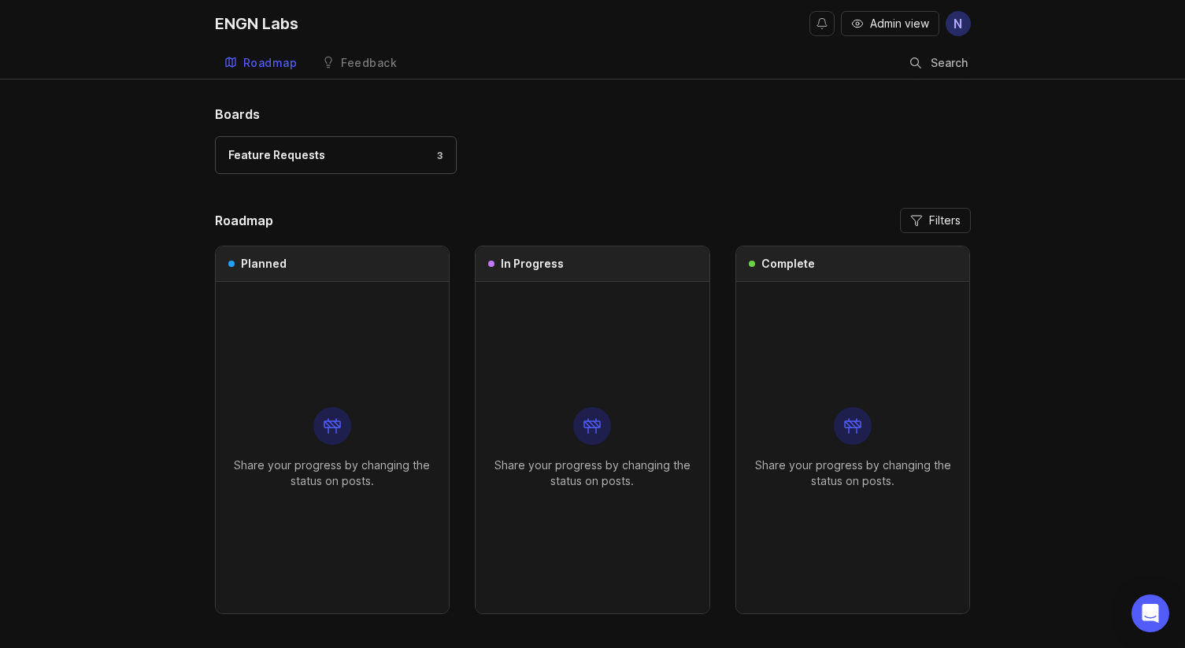
click at [733, 205] on div "Boards Feature Requests 3 Roadmap Filters Planned Share your progress by changi…" at bounding box center [593, 372] width 756 height 534
click at [633, 189] on div "Feature Requests 3" at bounding box center [593, 162] width 756 height 53
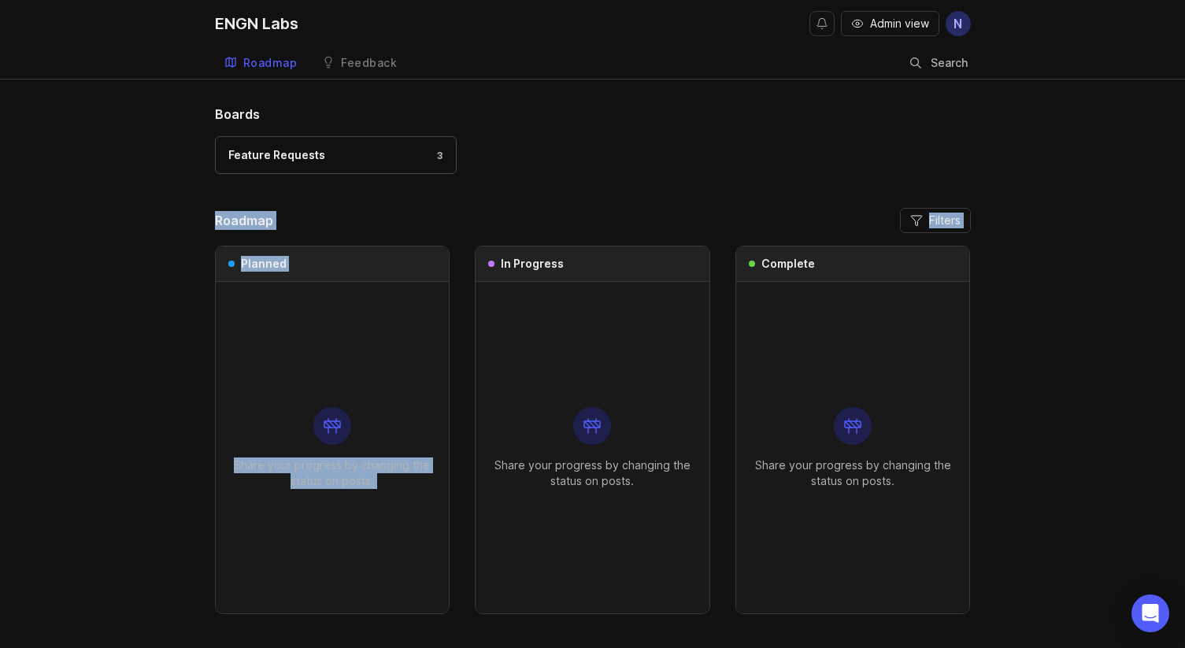
drag, startPoint x: 576, startPoint y: 170, endPoint x: 571, endPoint y: 112, distance: 58.5
click at [645, 235] on div "Boards Feature Requests 3 Roadmap Filters Planned Share your progress by changi…" at bounding box center [593, 372] width 756 height 534
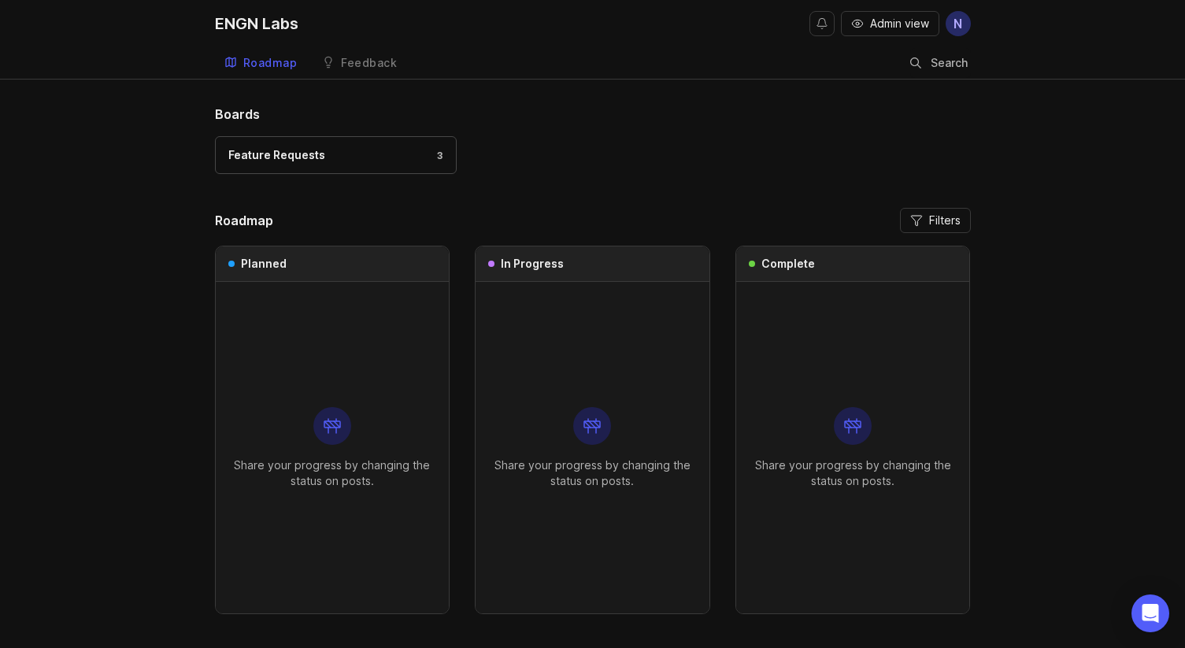
click at [571, 112] on h1 "Boards" at bounding box center [593, 114] width 756 height 19
click at [374, 59] on div "Feedback" at bounding box center [369, 62] width 56 height 11
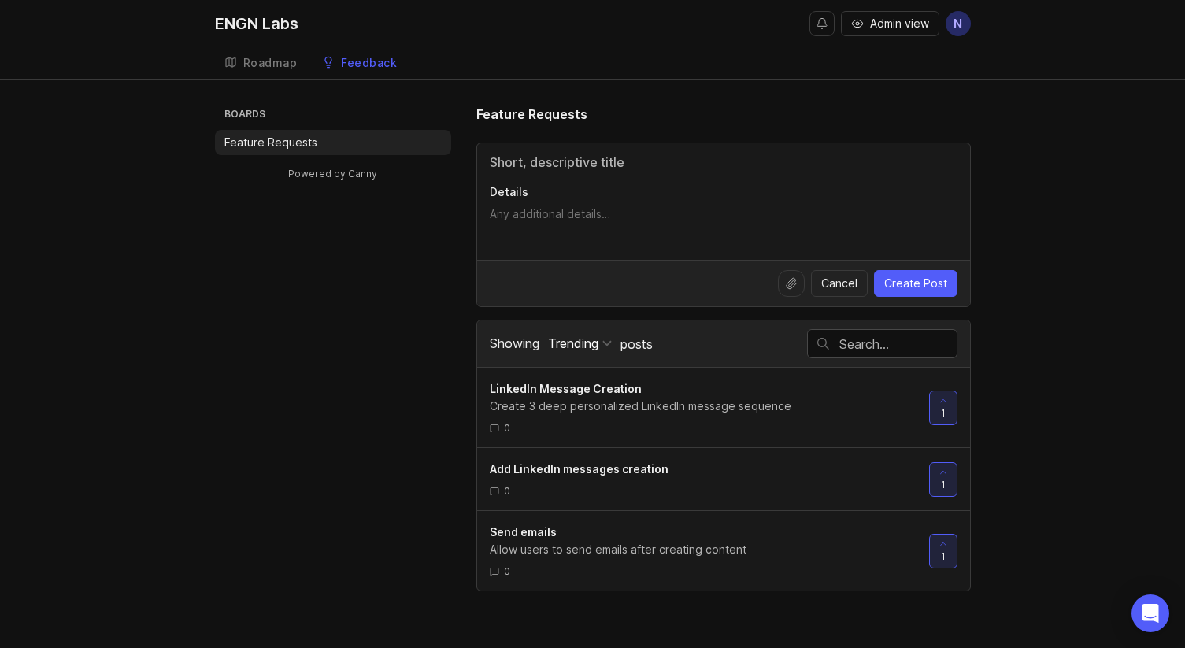
click at [787, 397] on div "LinkedIn Message Creation" at bounding box center [703, 388] width 427 height 17
